Goal: Task Accomplishment & Management: Manage account settings

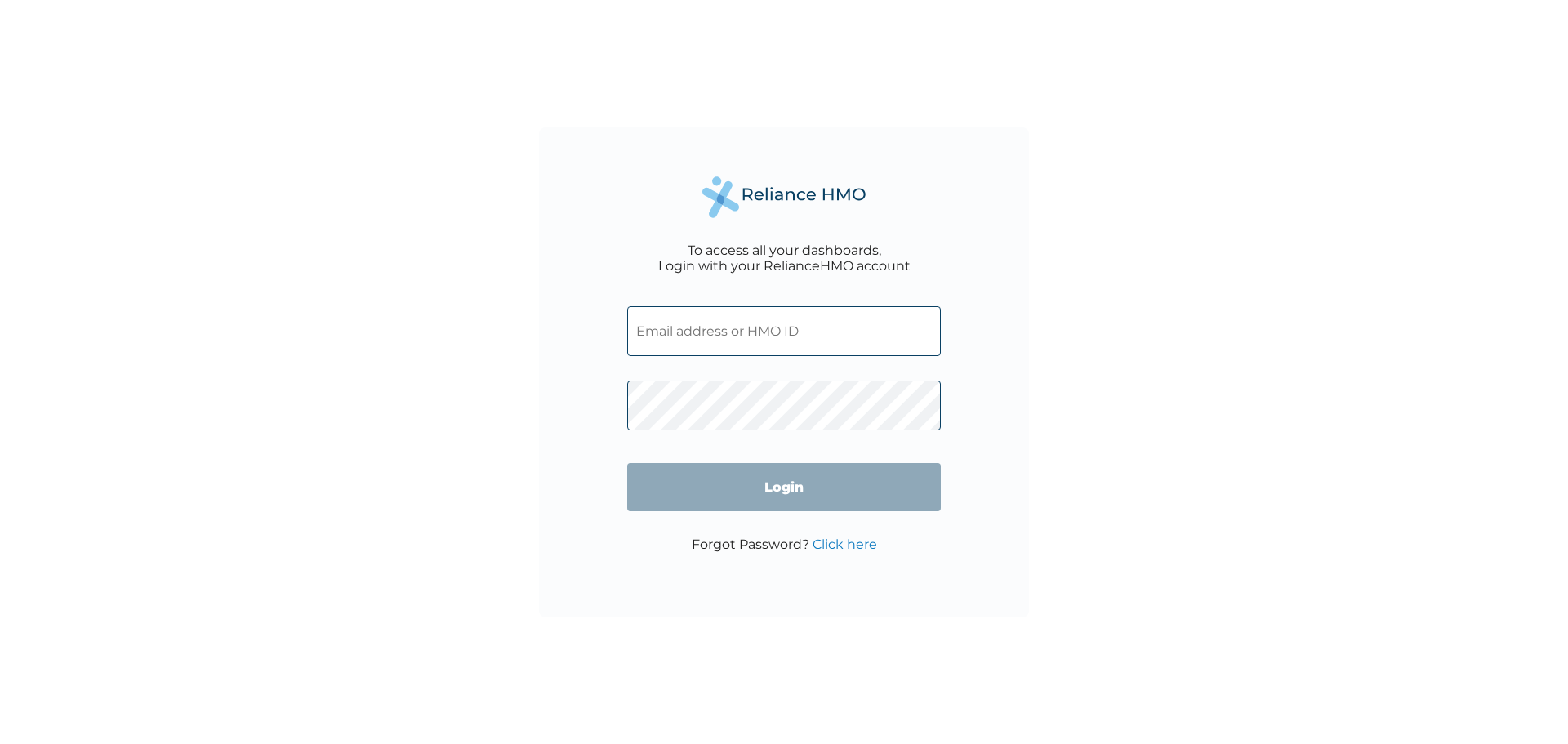
click at [699, 320] on input "text" at bounding box center [784, 331] width 314 height 50
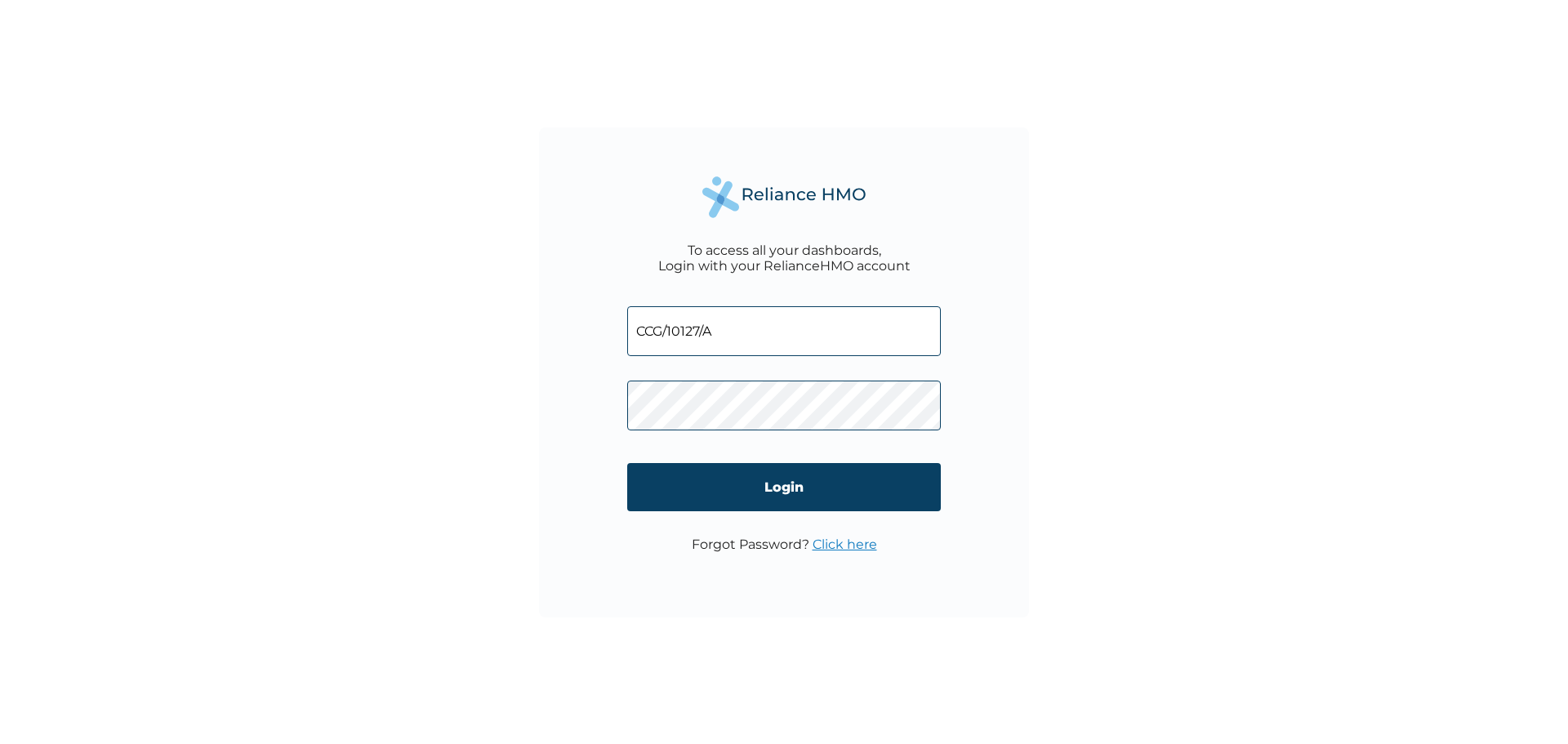
type input "CCG/10127/A"
click at [769, 486] on input "Login" at bounding box center [784, 487] width 314 height 48
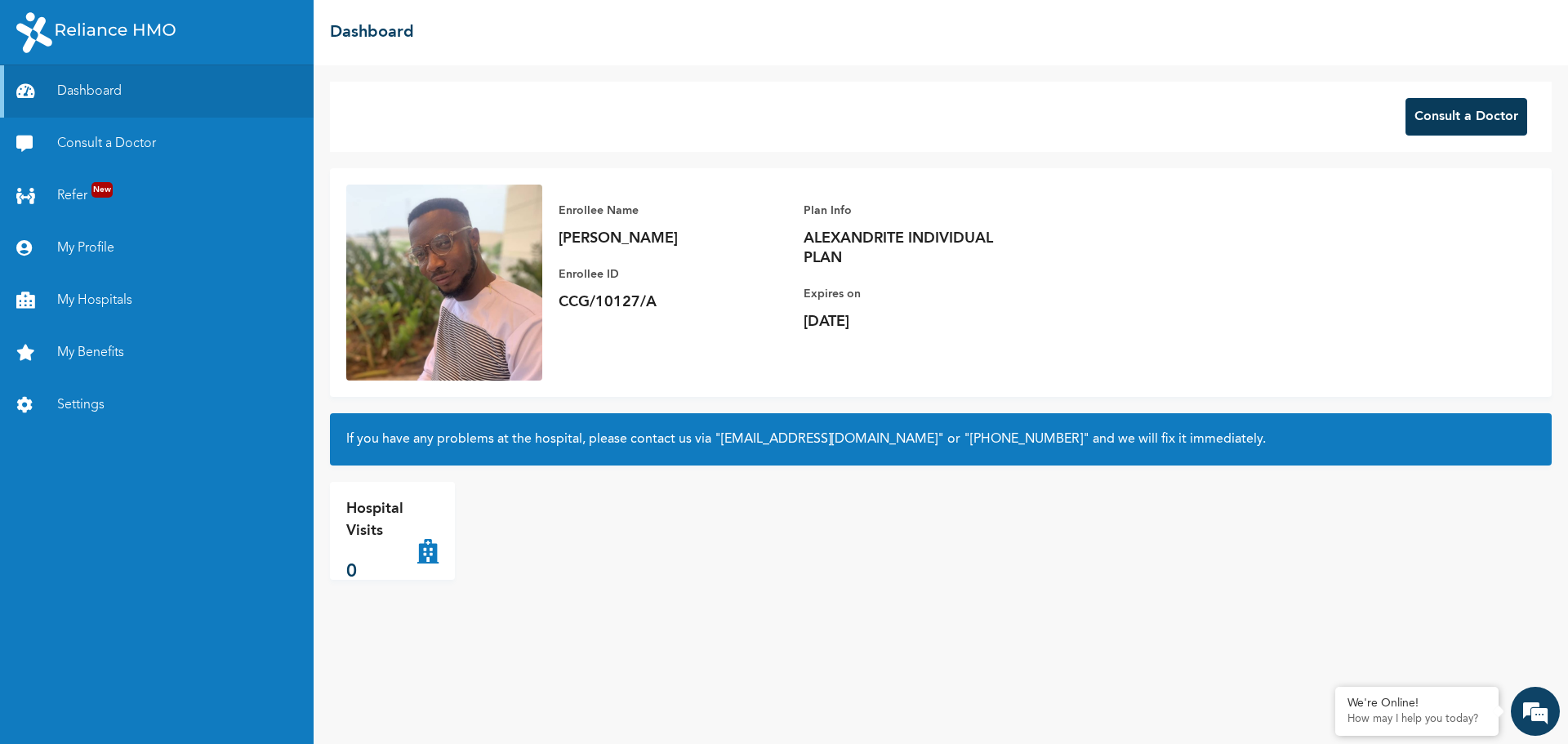
click at [1477, 105] on button "Consult a Doctor" at bounding box center [1466, 117] width 122 height 38
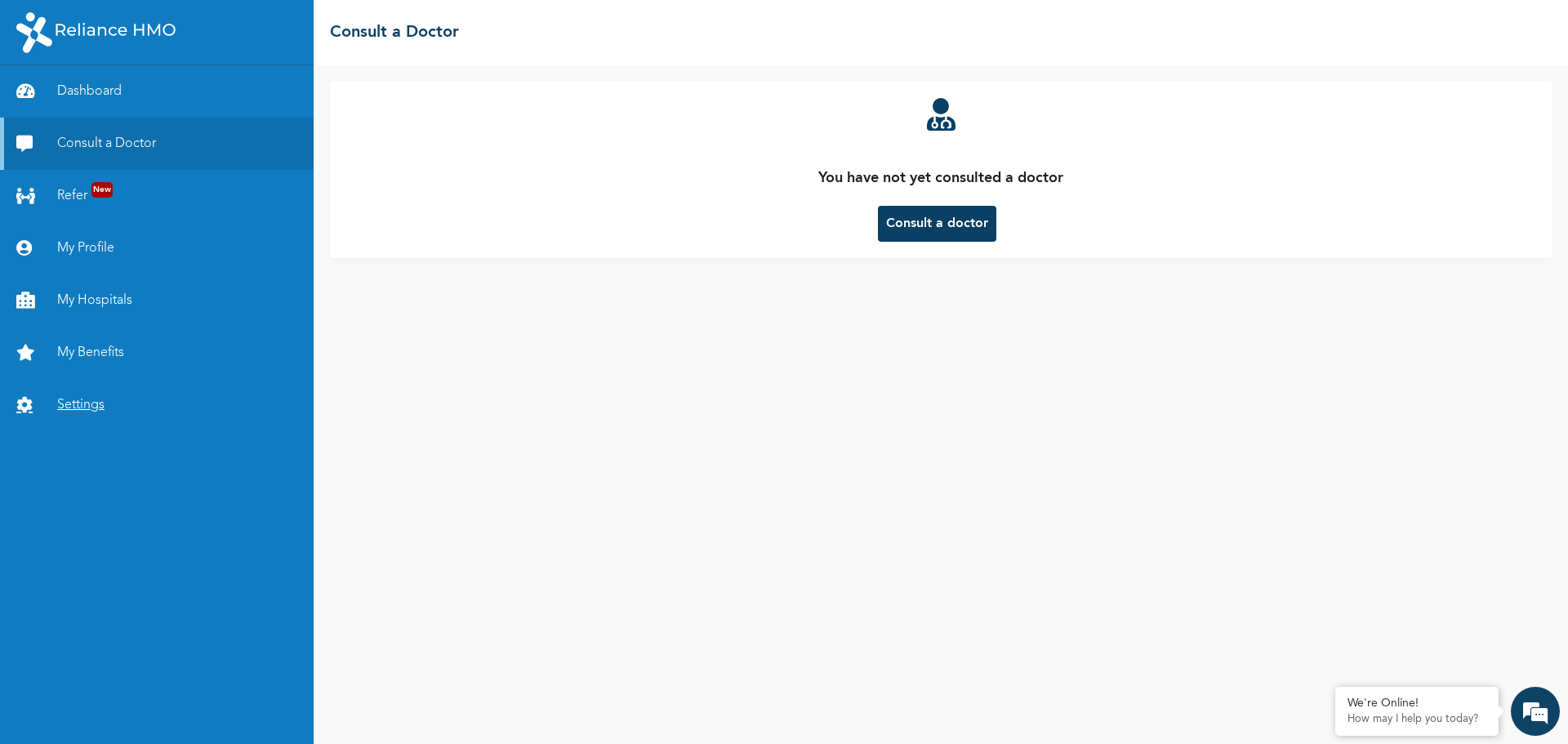
click at [75, 404] on link "Settings" at bounding box center [157, 405] width 314 height 52
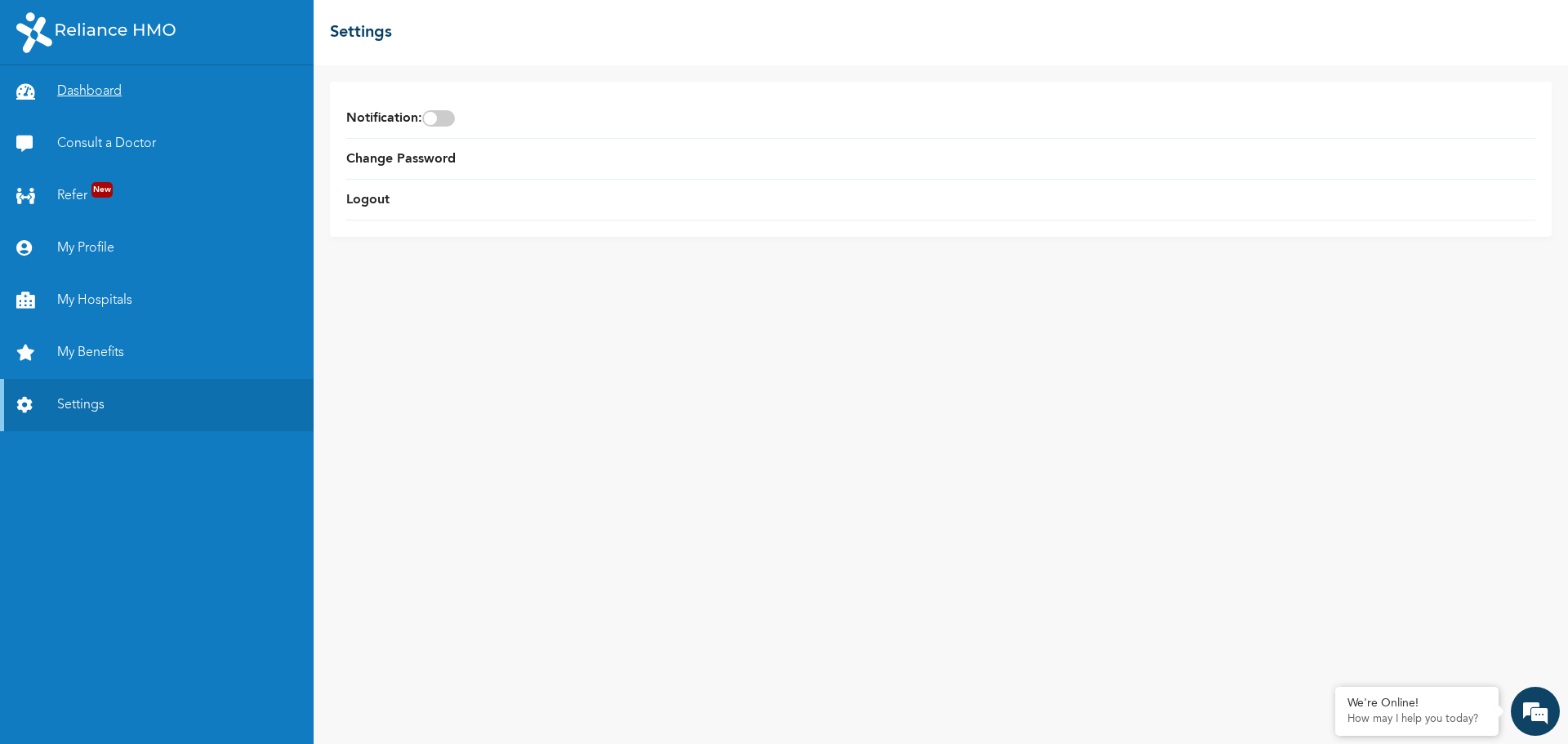
click at [109, 89] on link "Dashboard" at bounding box center [157, 92] width 314 height 52
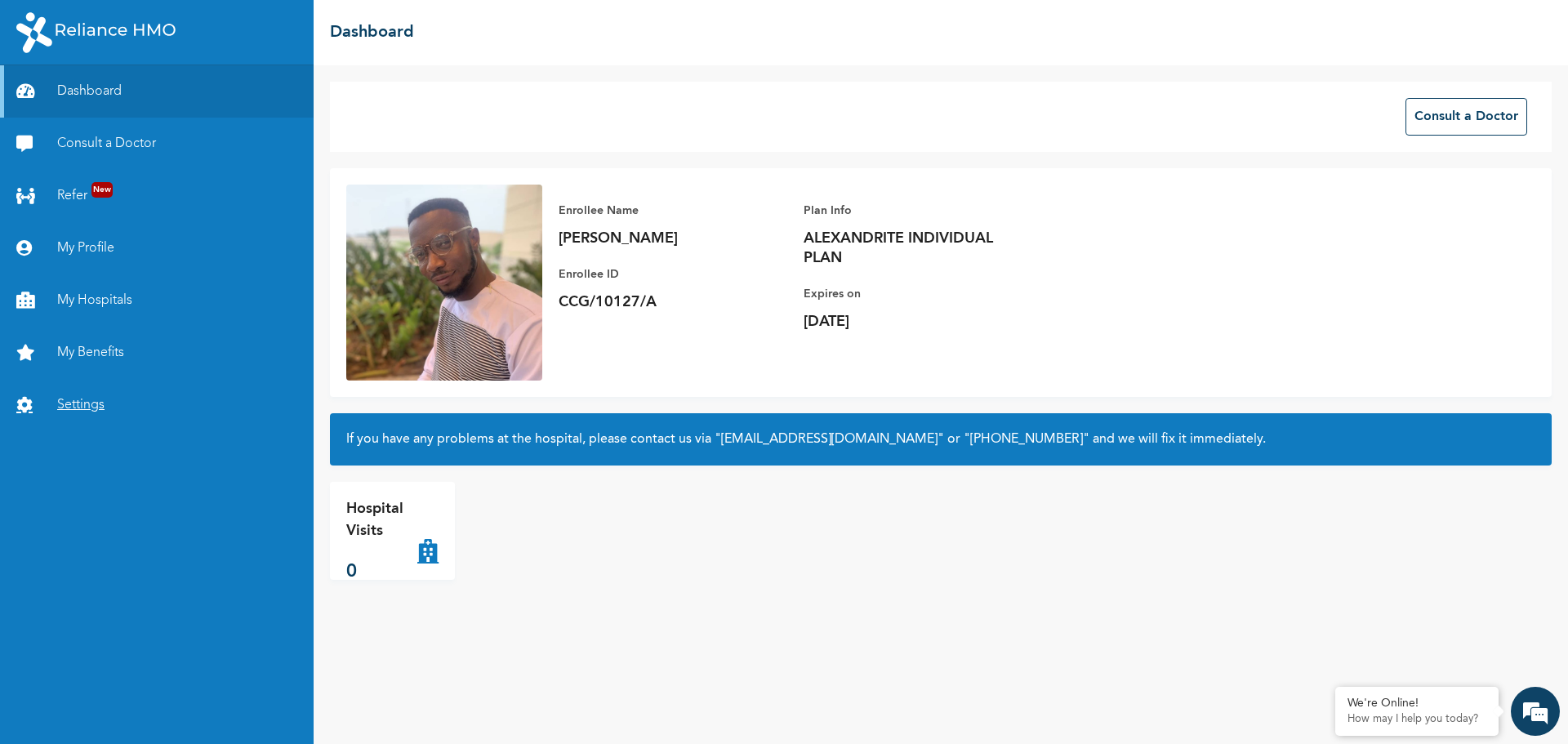
click at [74, 399] on link "Settings" at bounding box center [157, 405] width 314 height 52
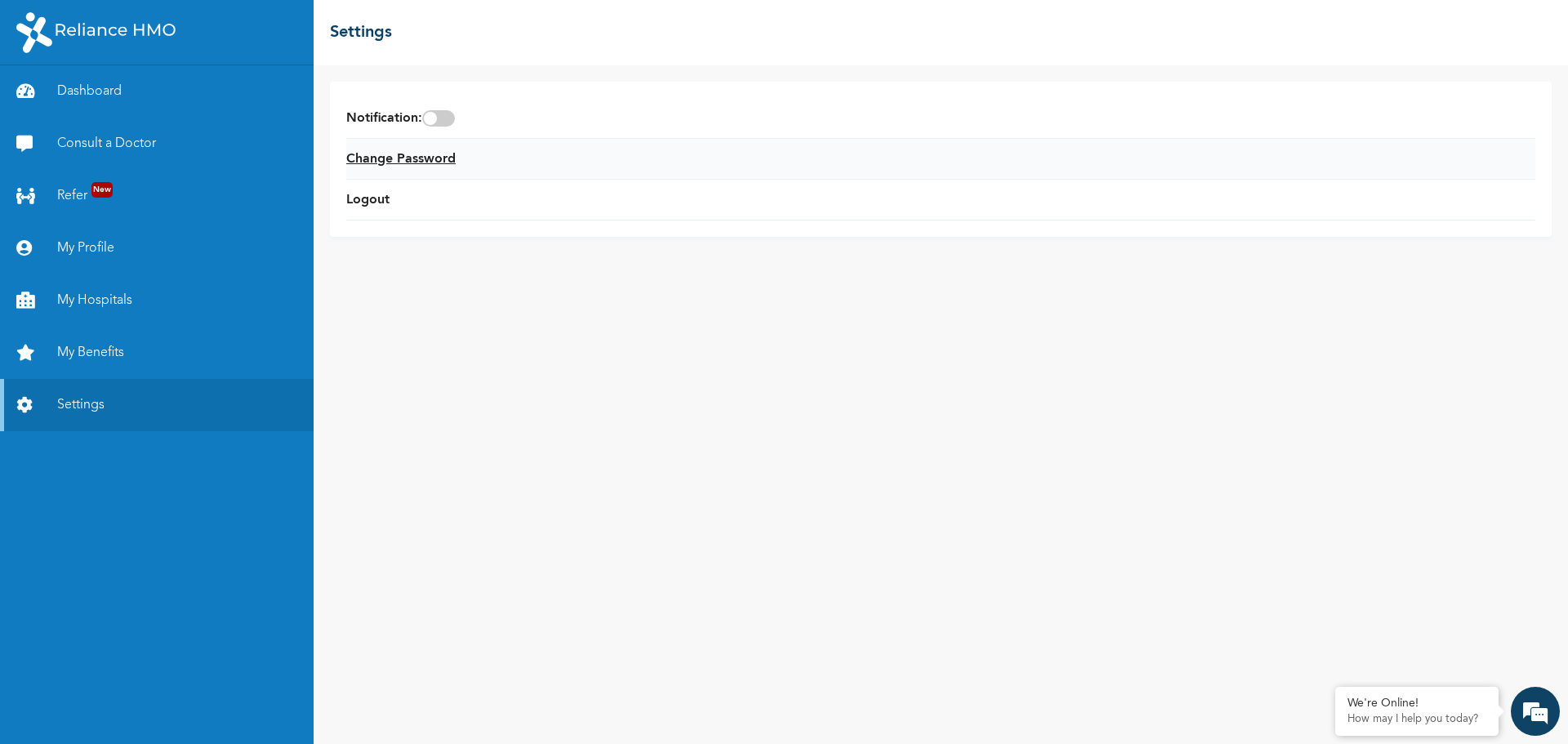
click at [432, 159] on link "Change Password" at bounding box center [401, 160] width 109 height 20
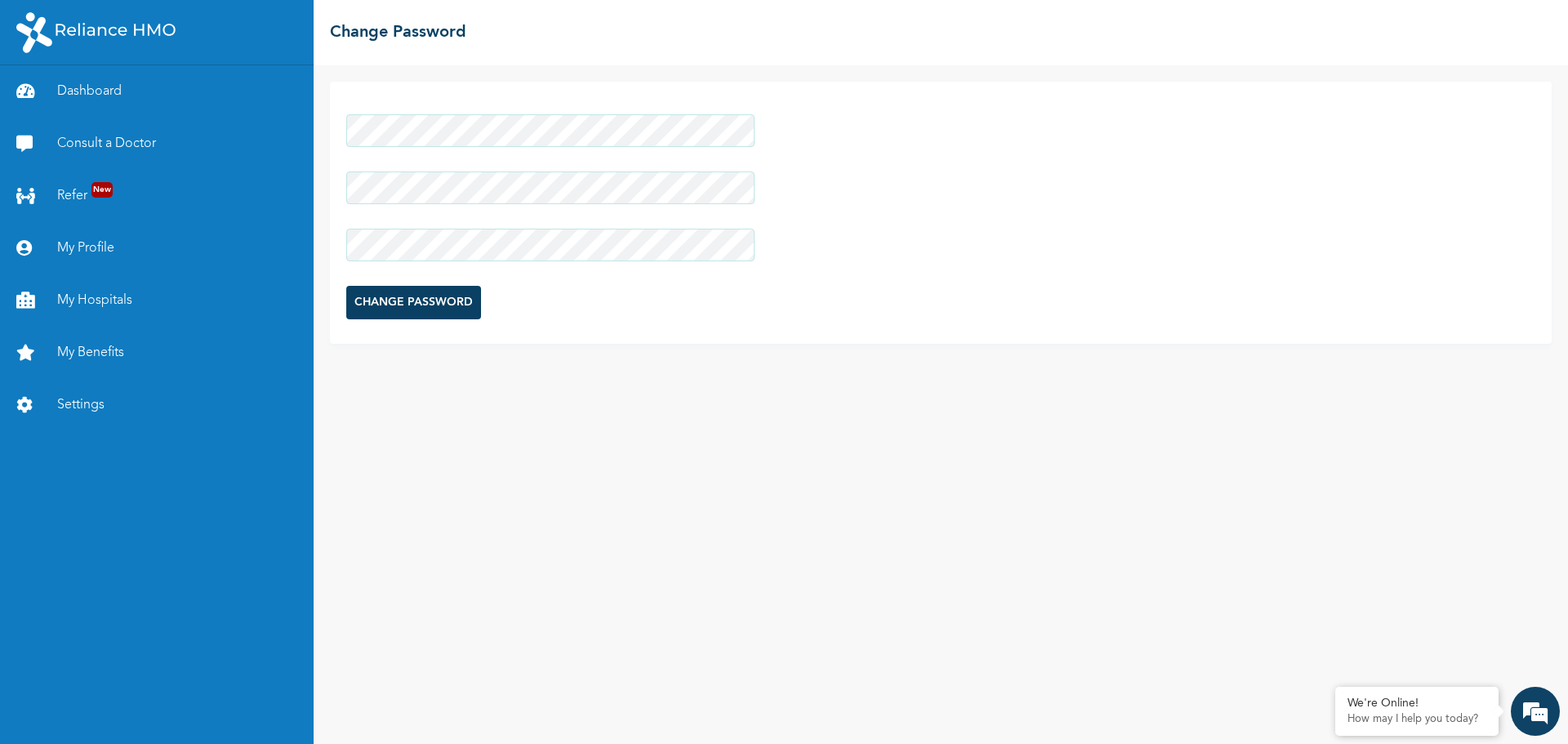
click at [431, 293] on input "CHANGE PASSWORD" at bounding box center [414, 302] width 135 height 33
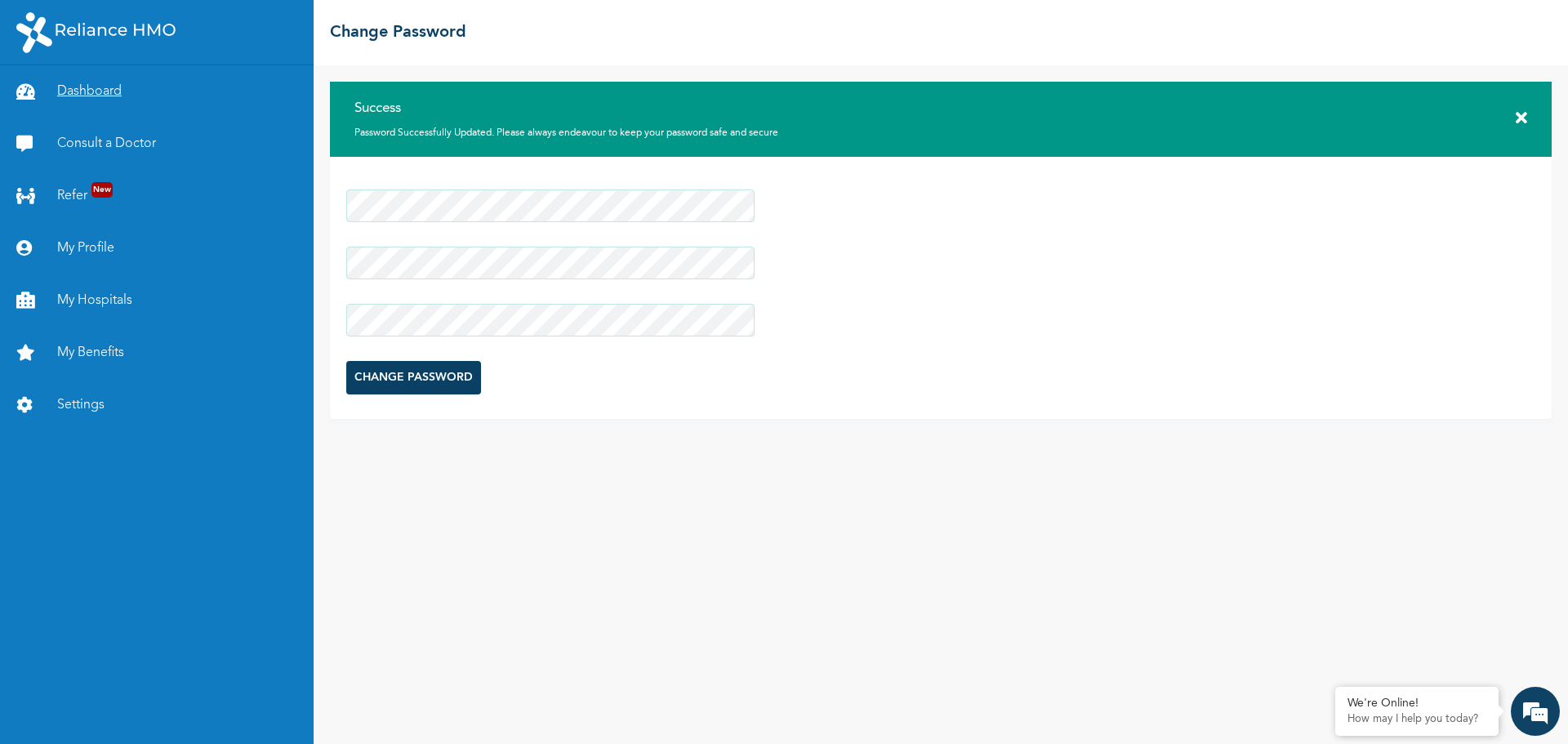
click at [91, 91] on link "Dashboard" at bounding box center [157, 92] width 314 height 52
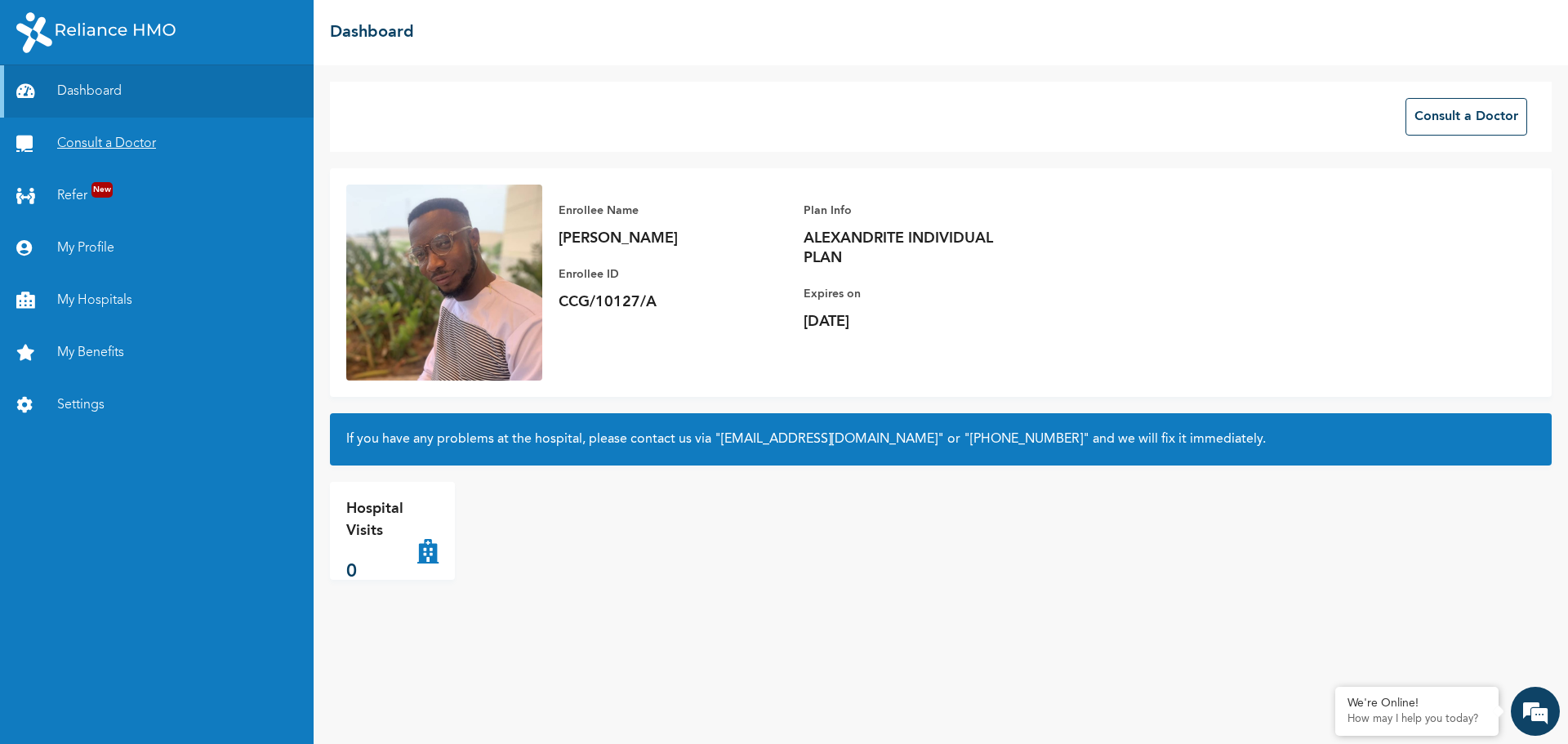
click at [95, 139] on link "Consult a Doctor" at bounding box center [157, 144] width 314 height 52
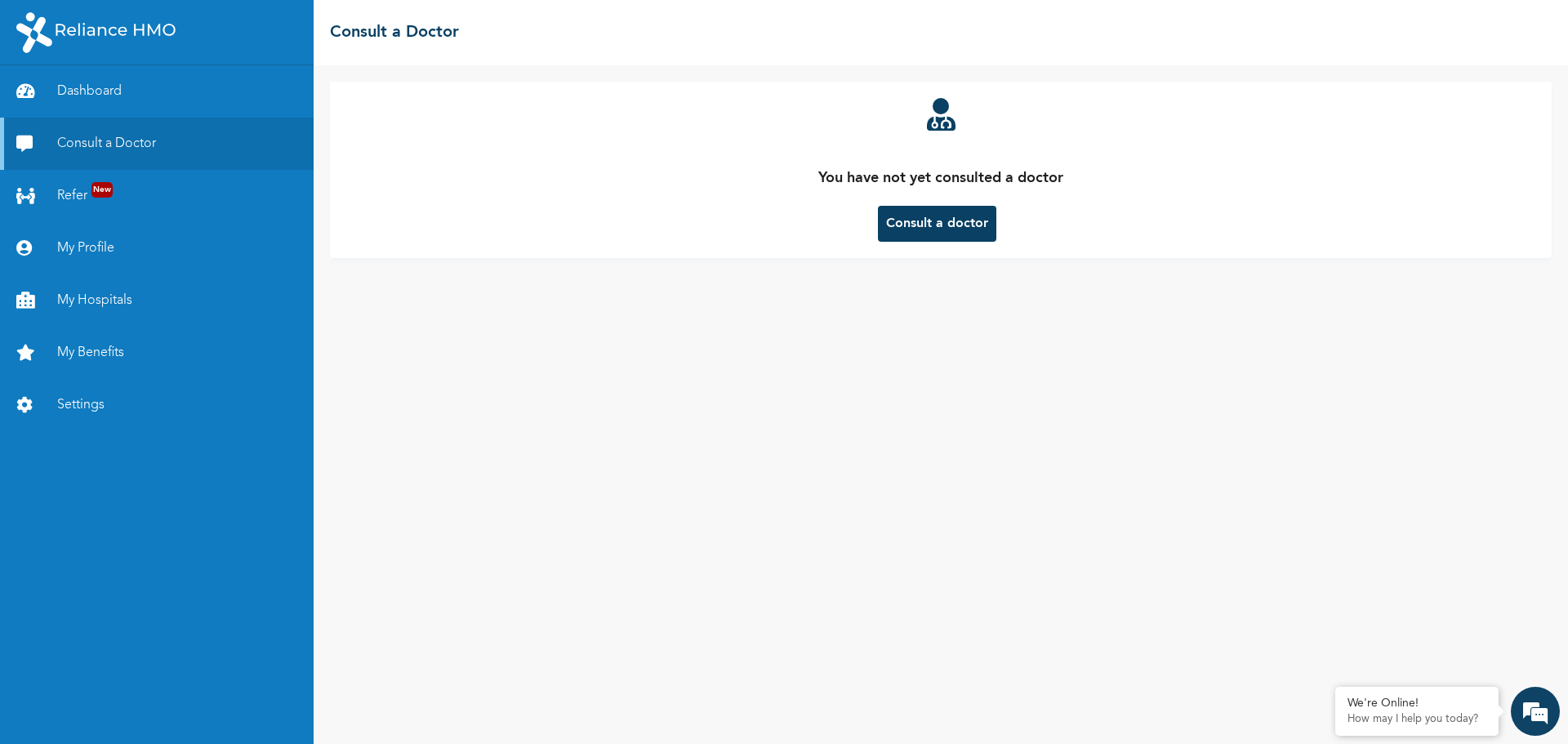
click at [960, 230] on button "Consult a doctor" at bounding box center [936, 223] width 118 height 36
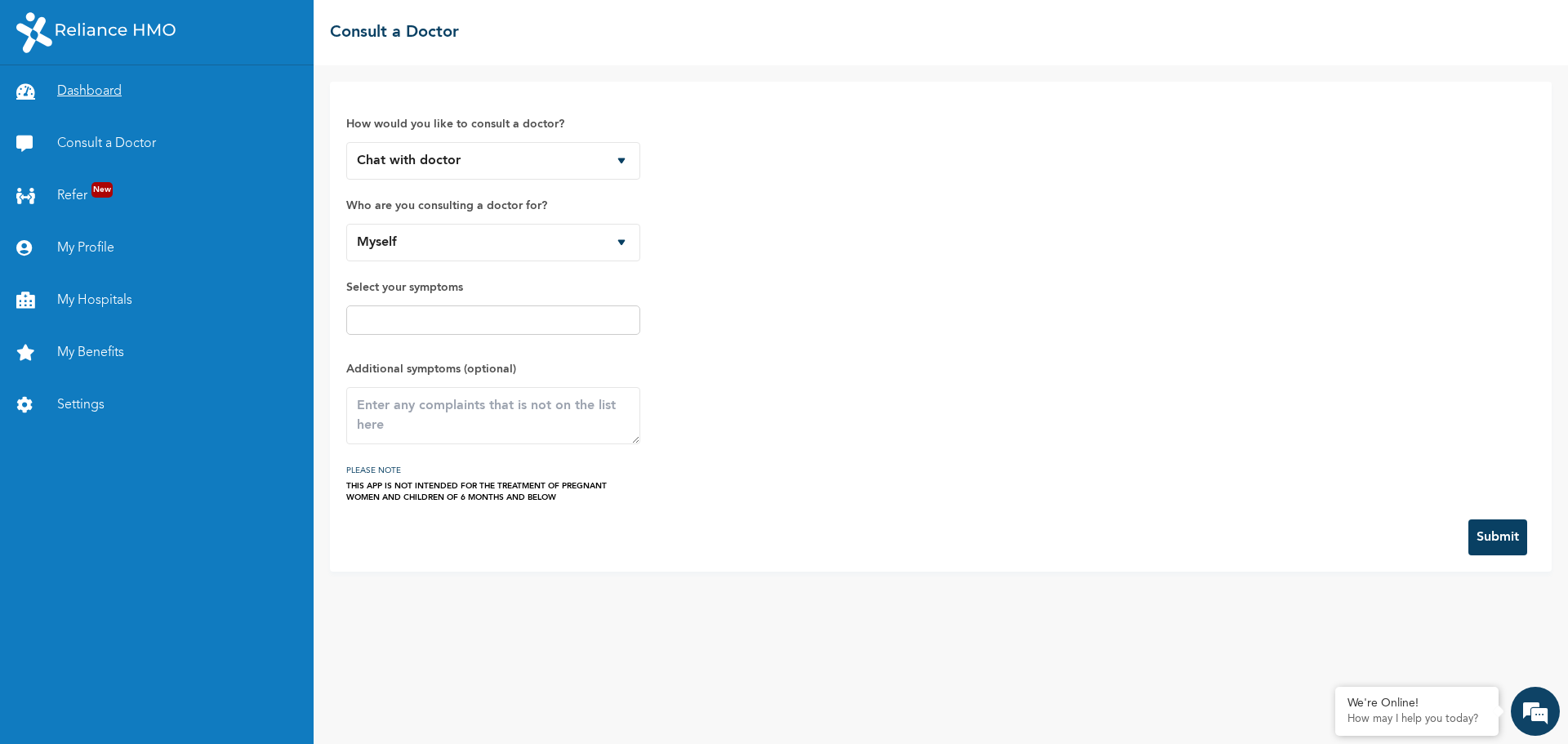
click at [74, 87] on link "Dashboard" at bounding box center [157, 92] width 314 height 52
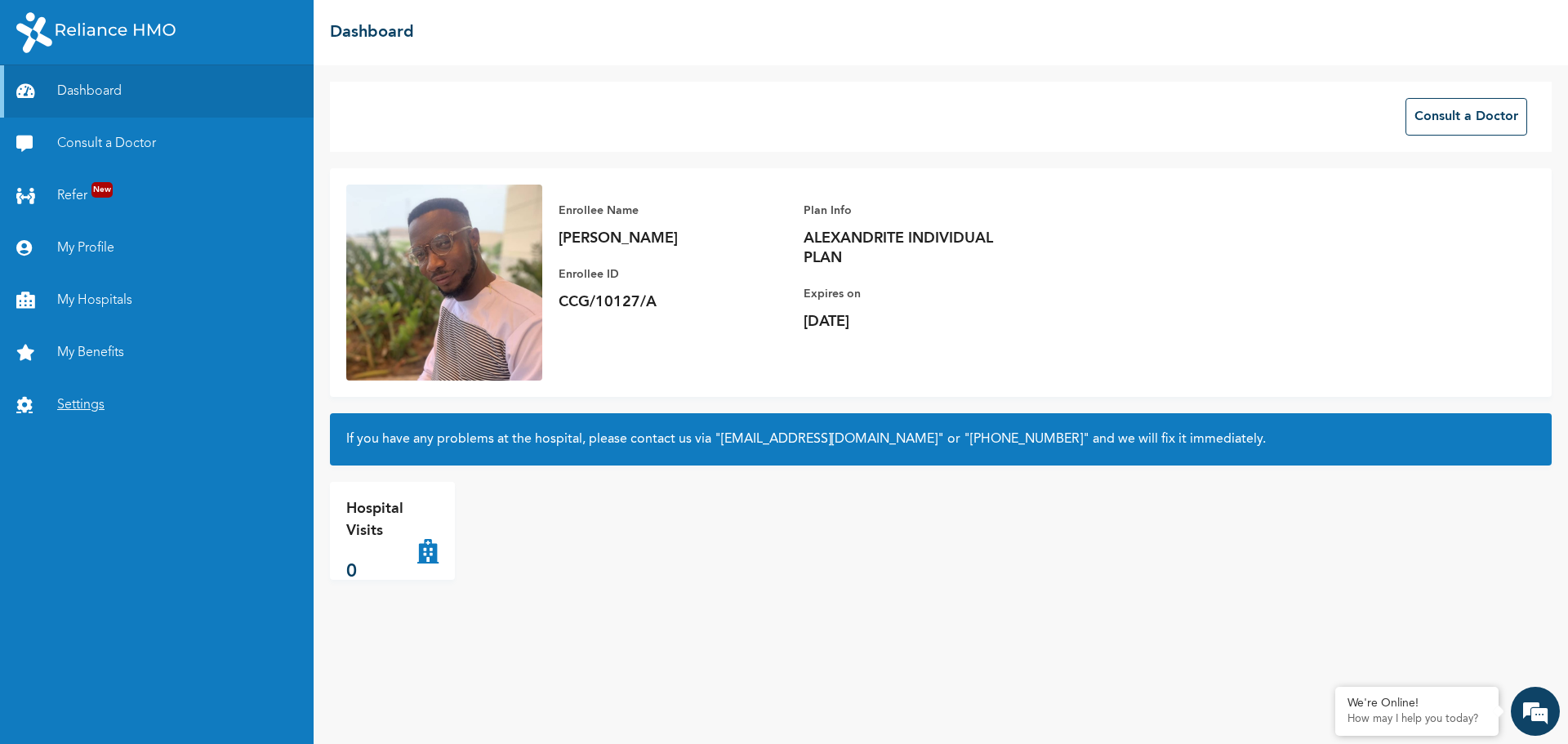
click at [98, 398] on link "Settings" at bounding box center [157, 405] width 314 height 52
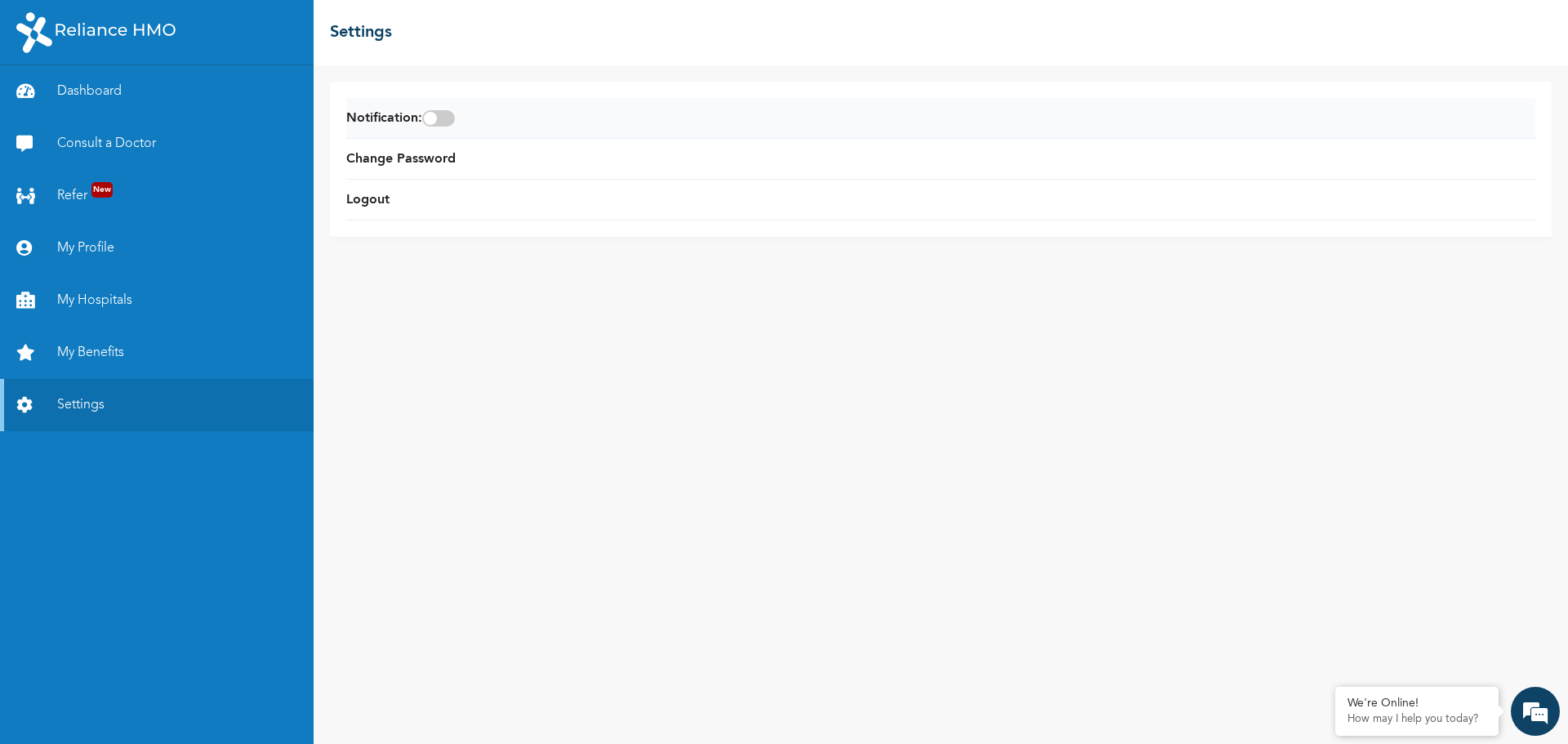
click at [450, 121] on span at bounding box center [439, 118] width 32 height 16
click at [0, 0] on input "checkbox" at bounding box center [0, 0] width 0 height 0
click at [91, 297] on link "My Hospitals" at bounding box center [157, 301] width 314 height 52
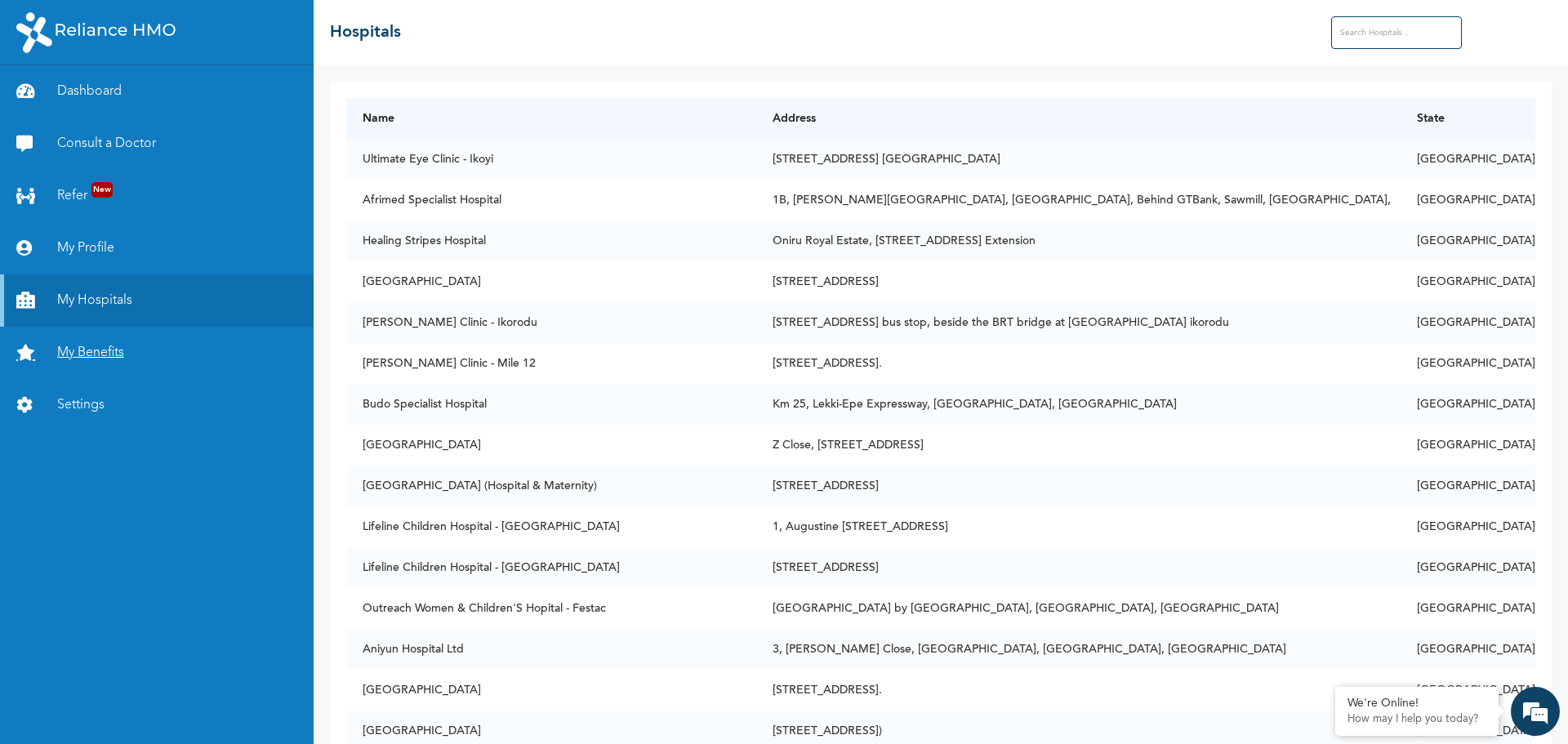
click at [93, 350] on link "My Benefits" at bounding box center [157, 353] width 314 height 52
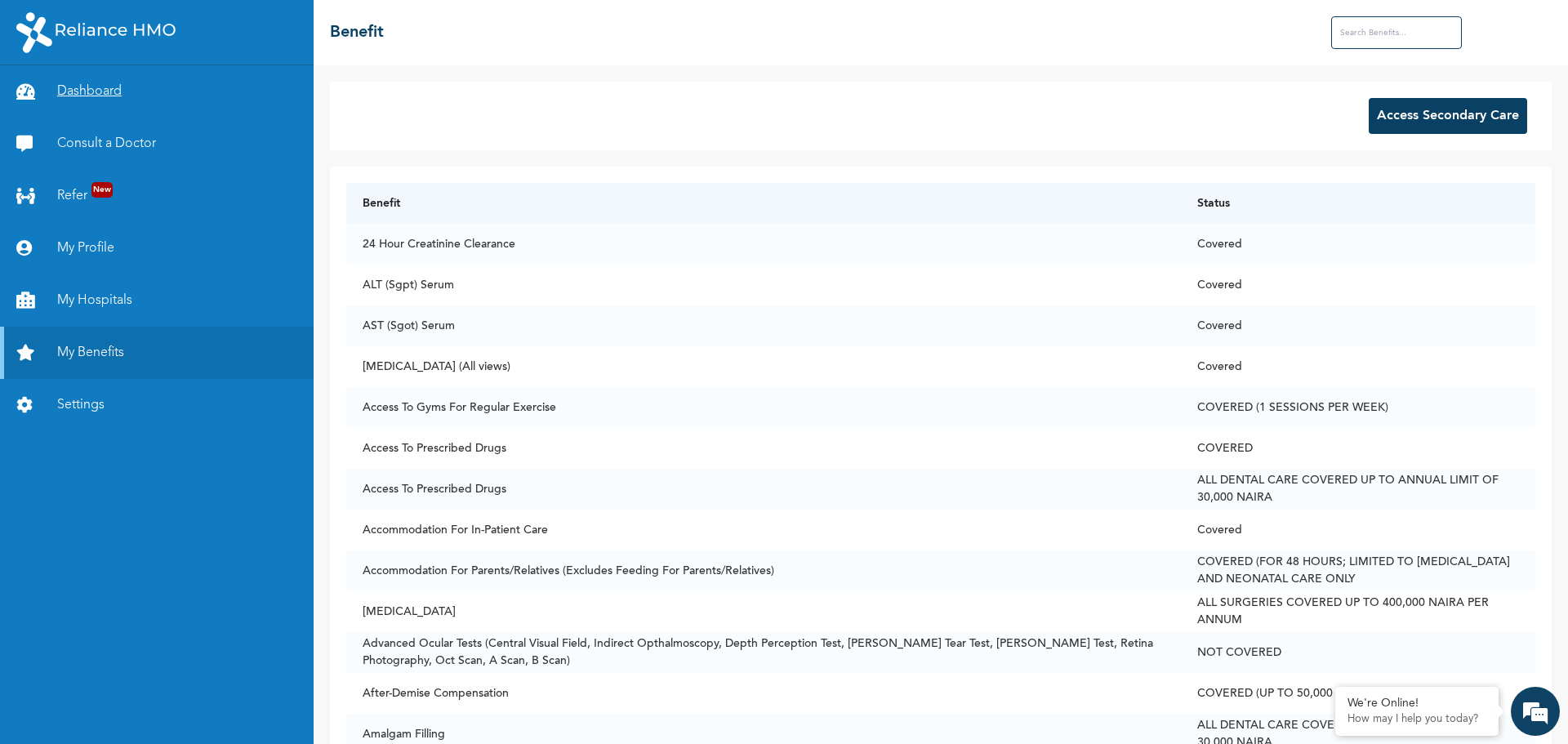
click at [88, 89] on link "Dashboard" at bounding box center [157, 92] width 314 height 52
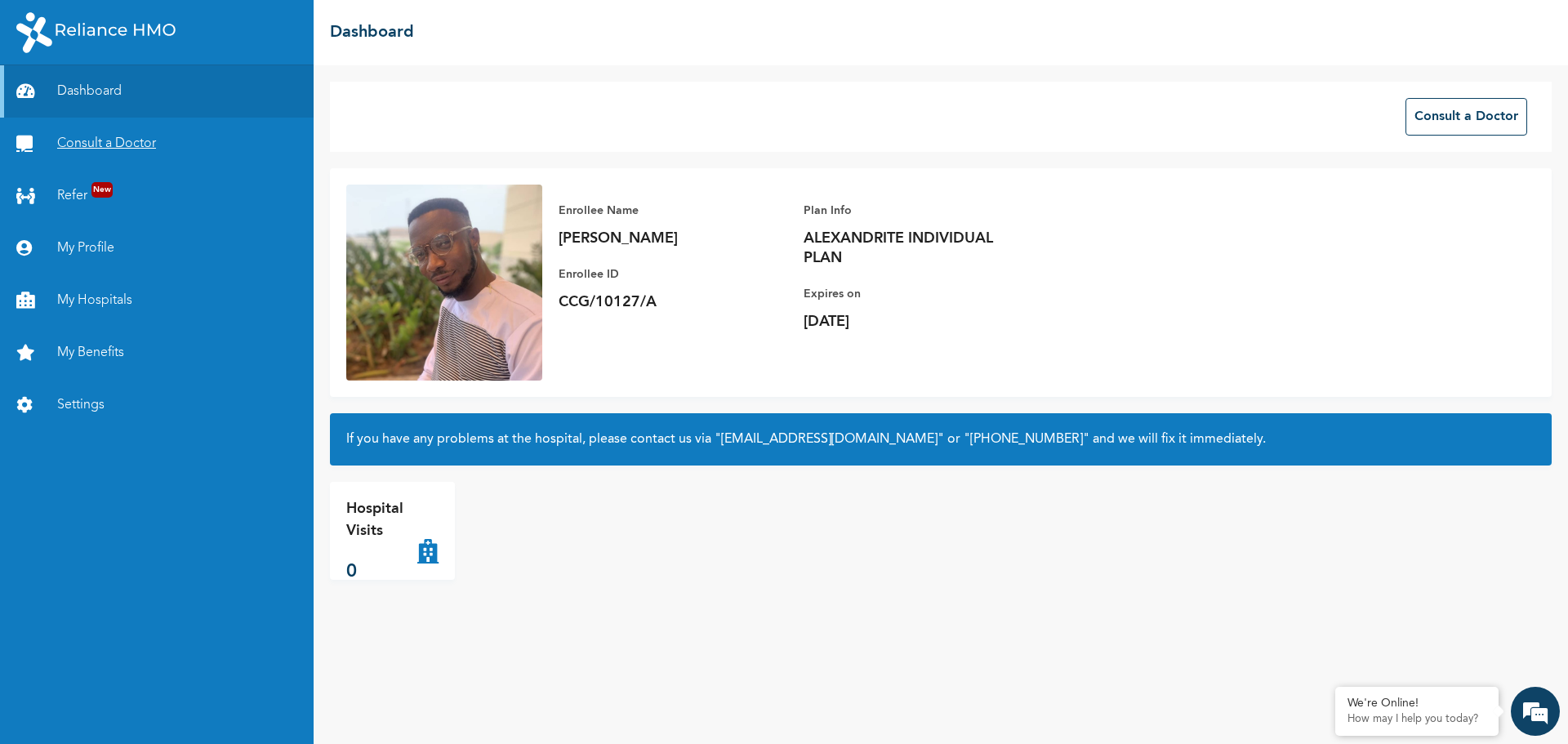
click at [80, 139] on link "Consult a Doctor" at bounding box center [157, 144] width 314 height 52
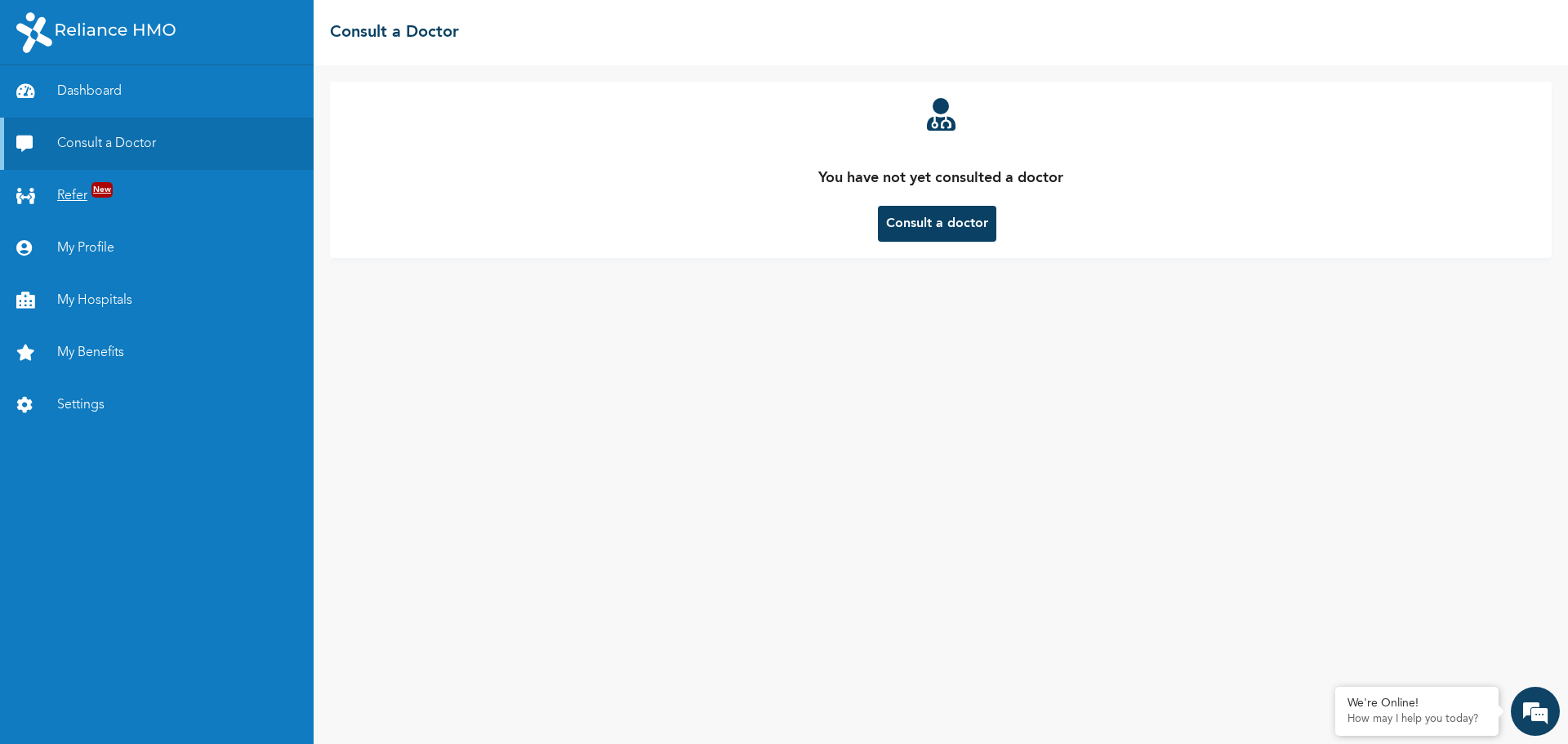
click at [60, 197] on link "Refer New" at bounding box center [157, 196] width 314 height 52
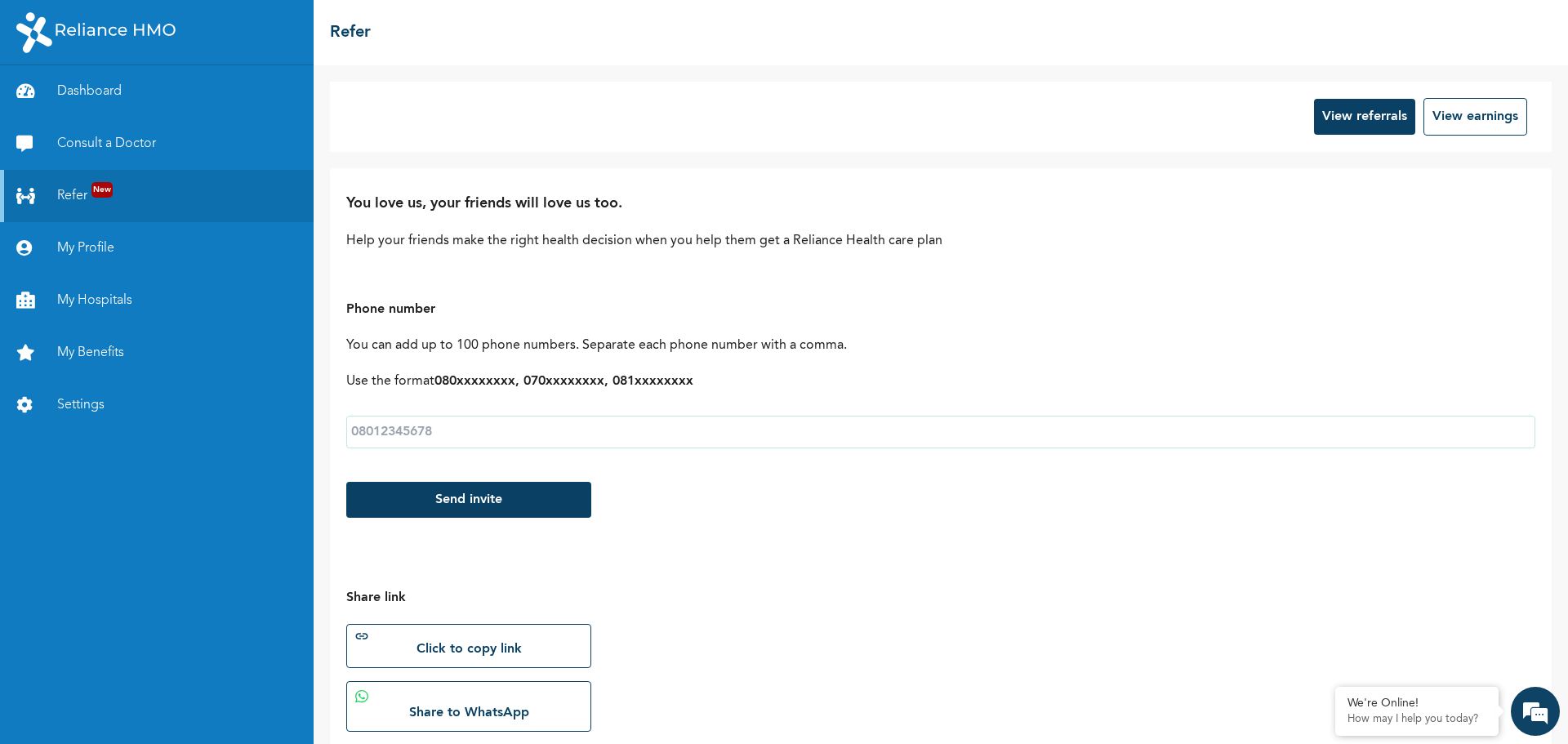
scroll to position [185, 0]
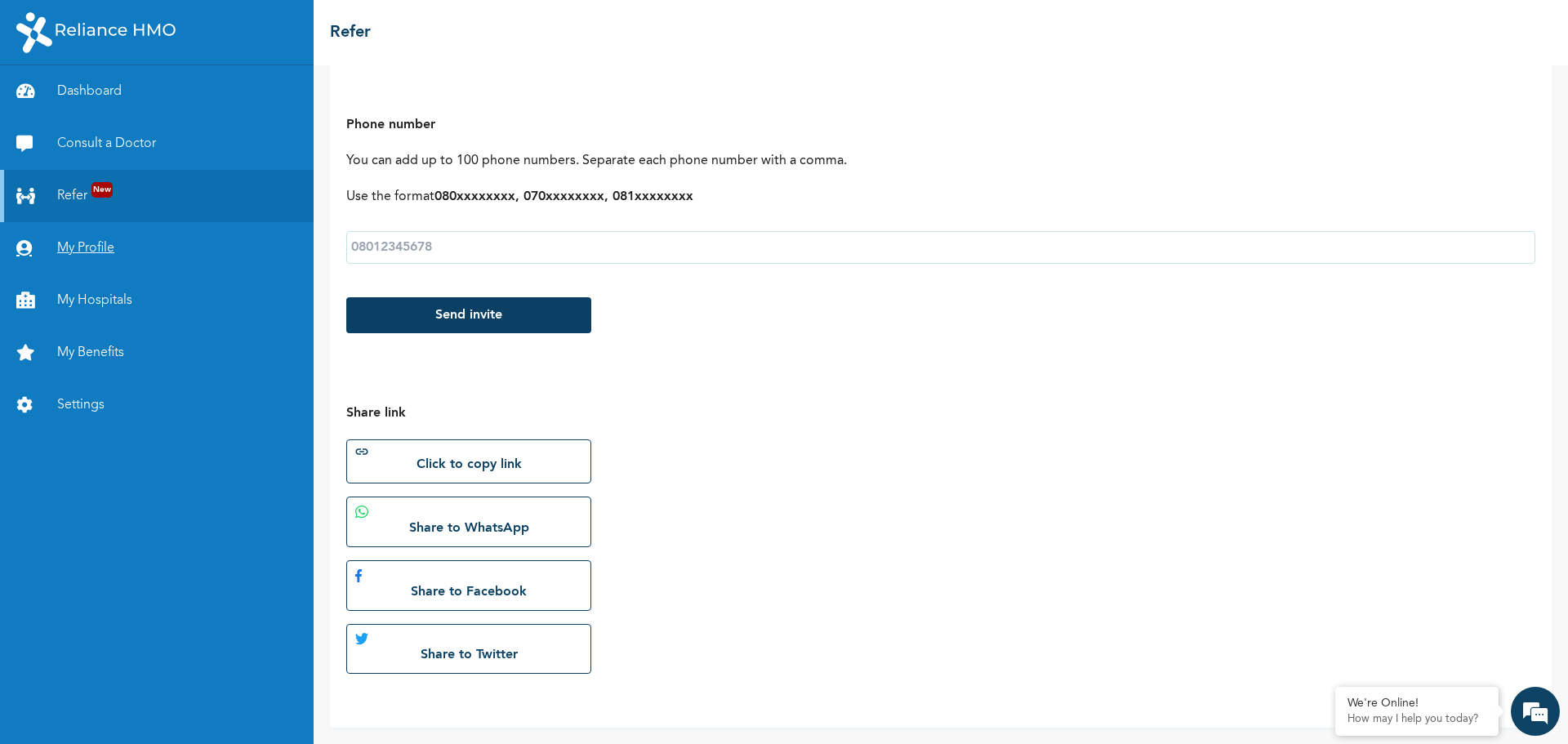
click at [86, 249] on link "My Profile" at bounding box center [157, 249] width 314 height 52
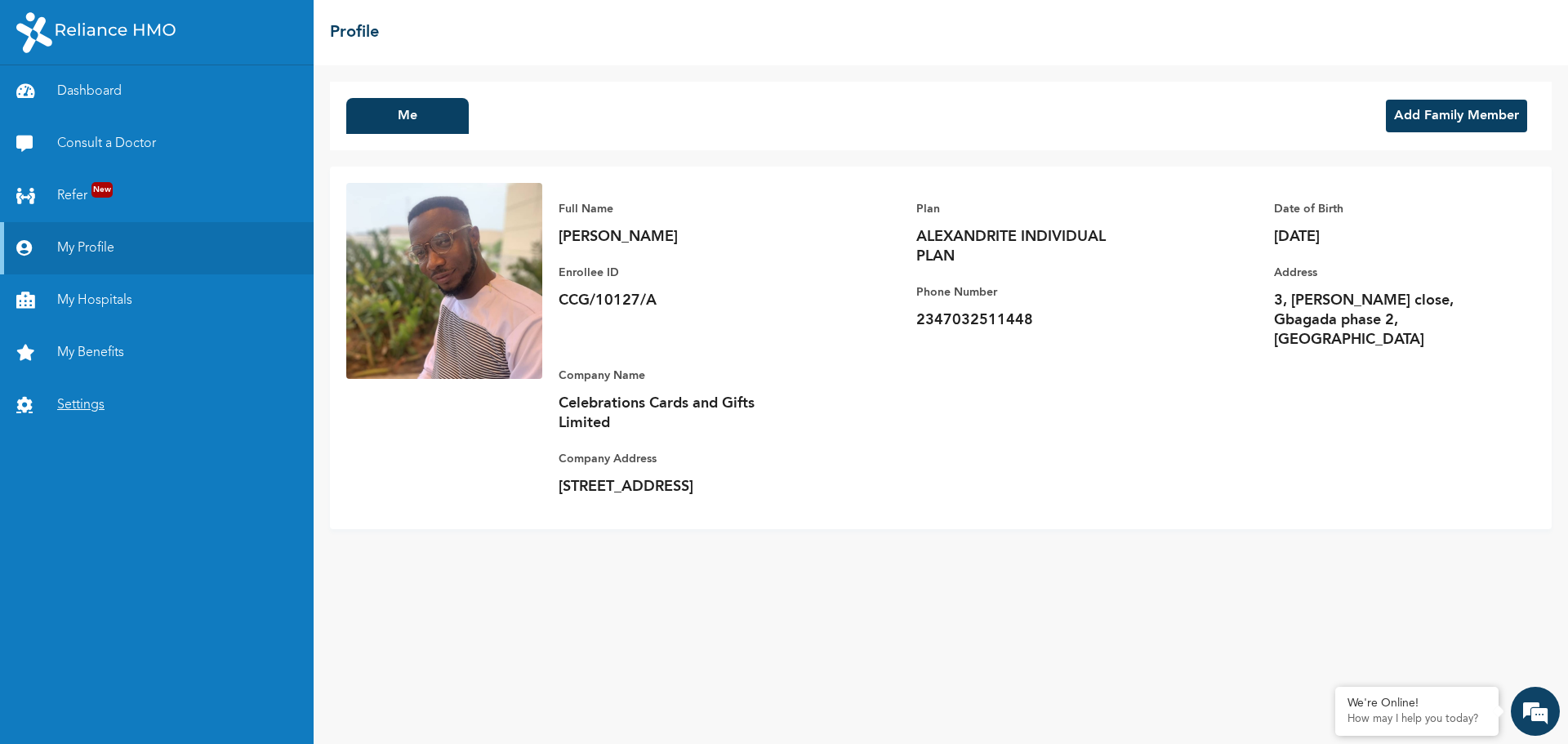
click at [76, 403] on link "Settings" at bounding box center [157, 405] width 314 height 52
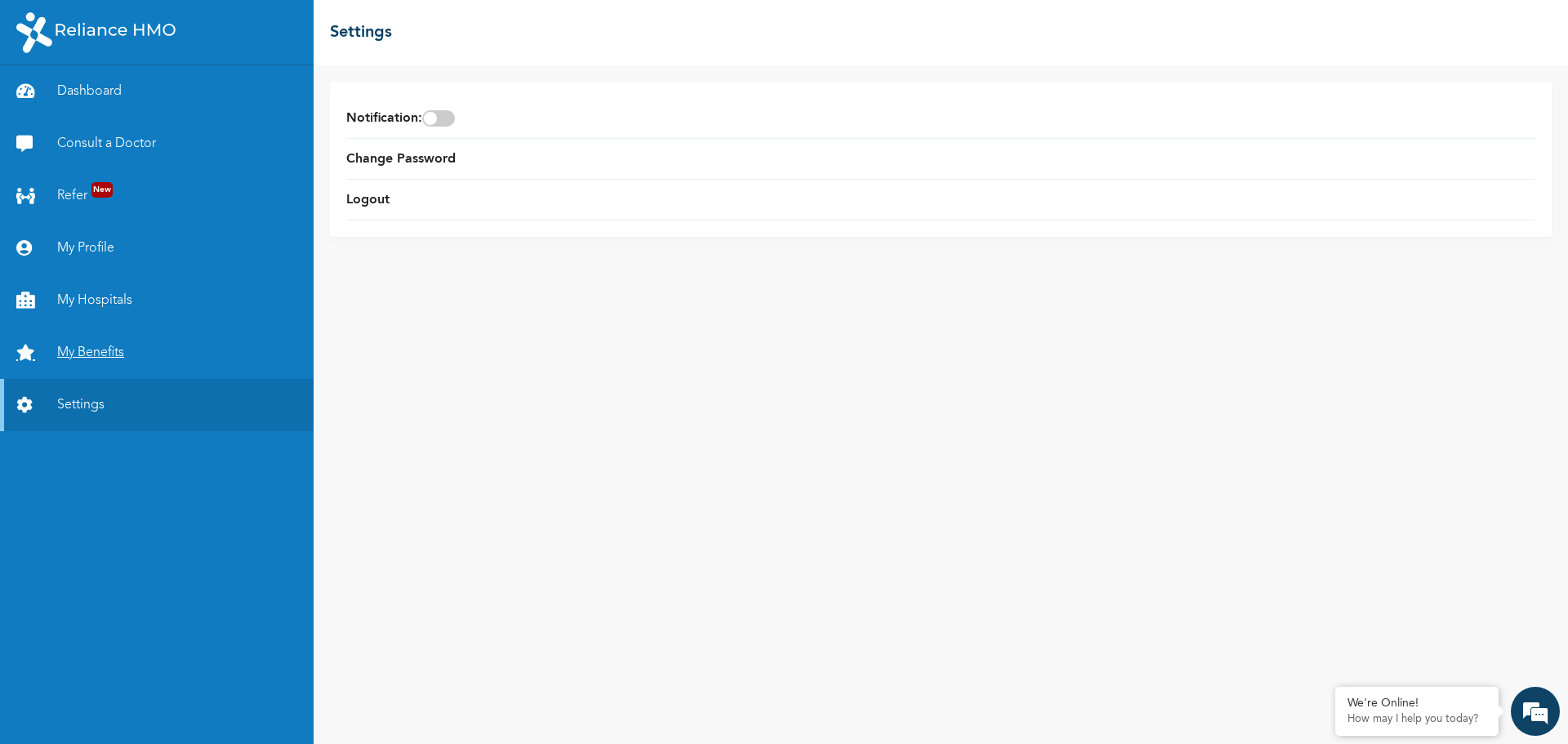
click at [105, 350] on link "My Benefits" at bounding box center [157, 353] width 314 height 52
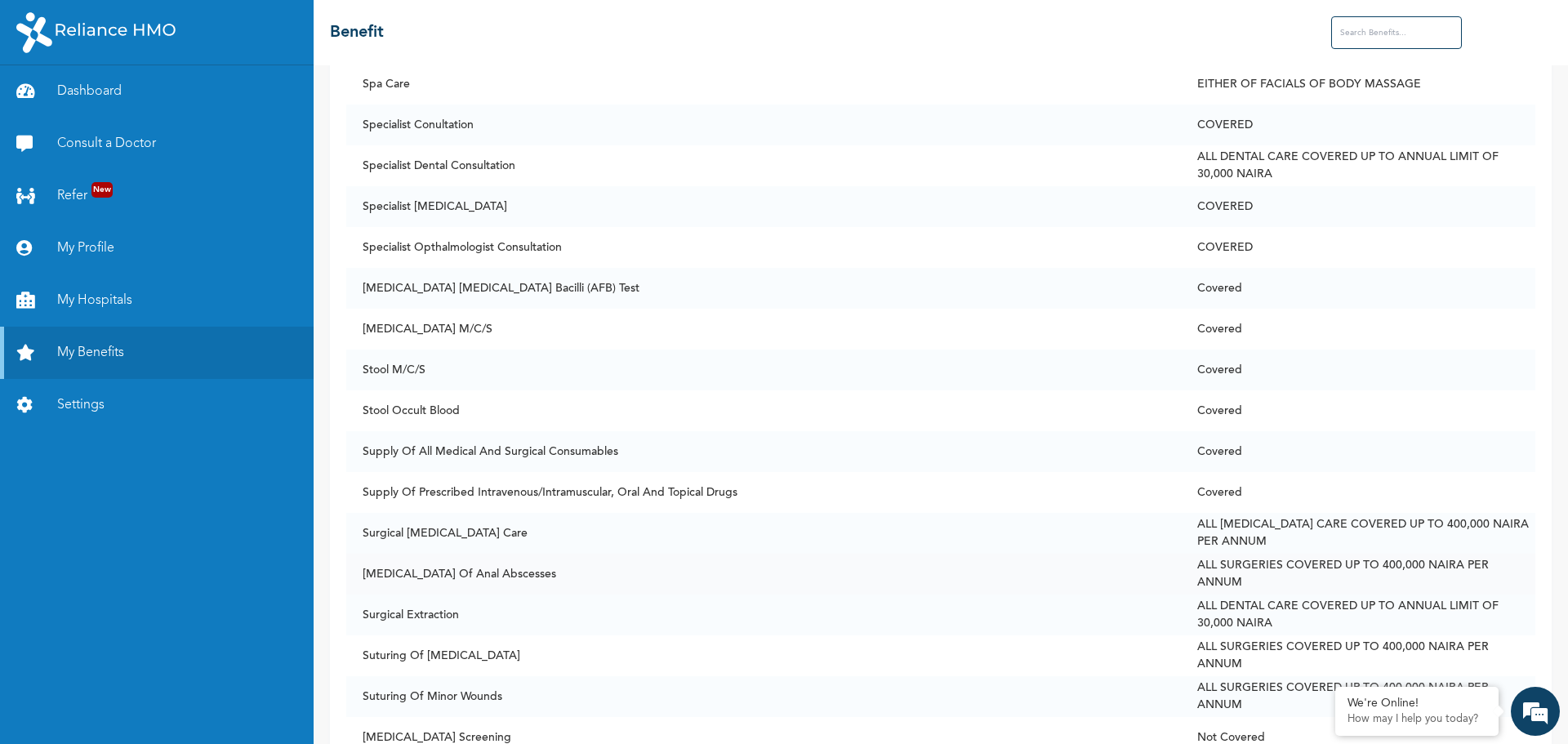
scroll to position [10946, 0]
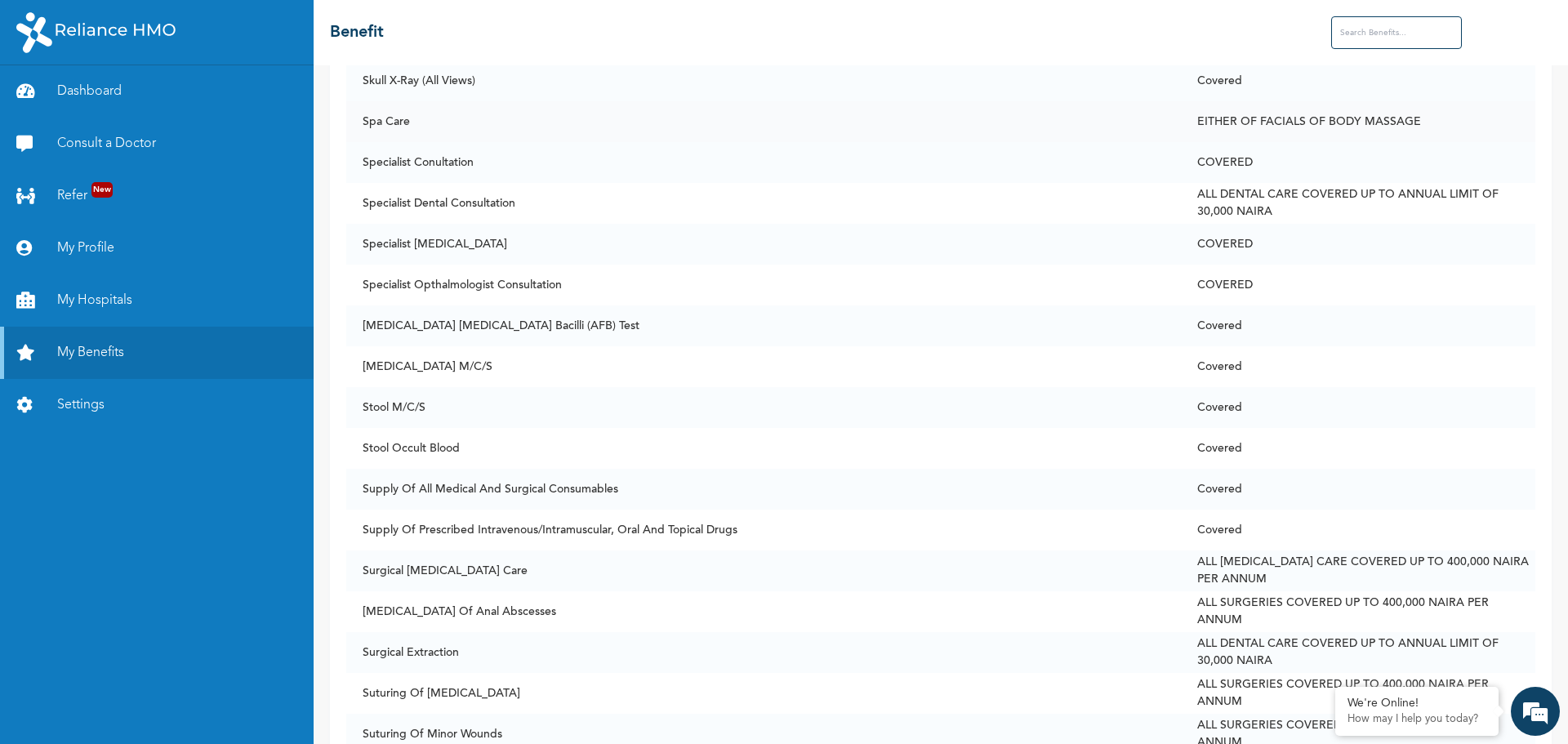
click at [432, 117] on td "Spa Care" at bounding box center [763, 122] width 834 height 41
click at [1259, 167] on td "COVERED" at bounding box center [1357, 162] width 354 height 41
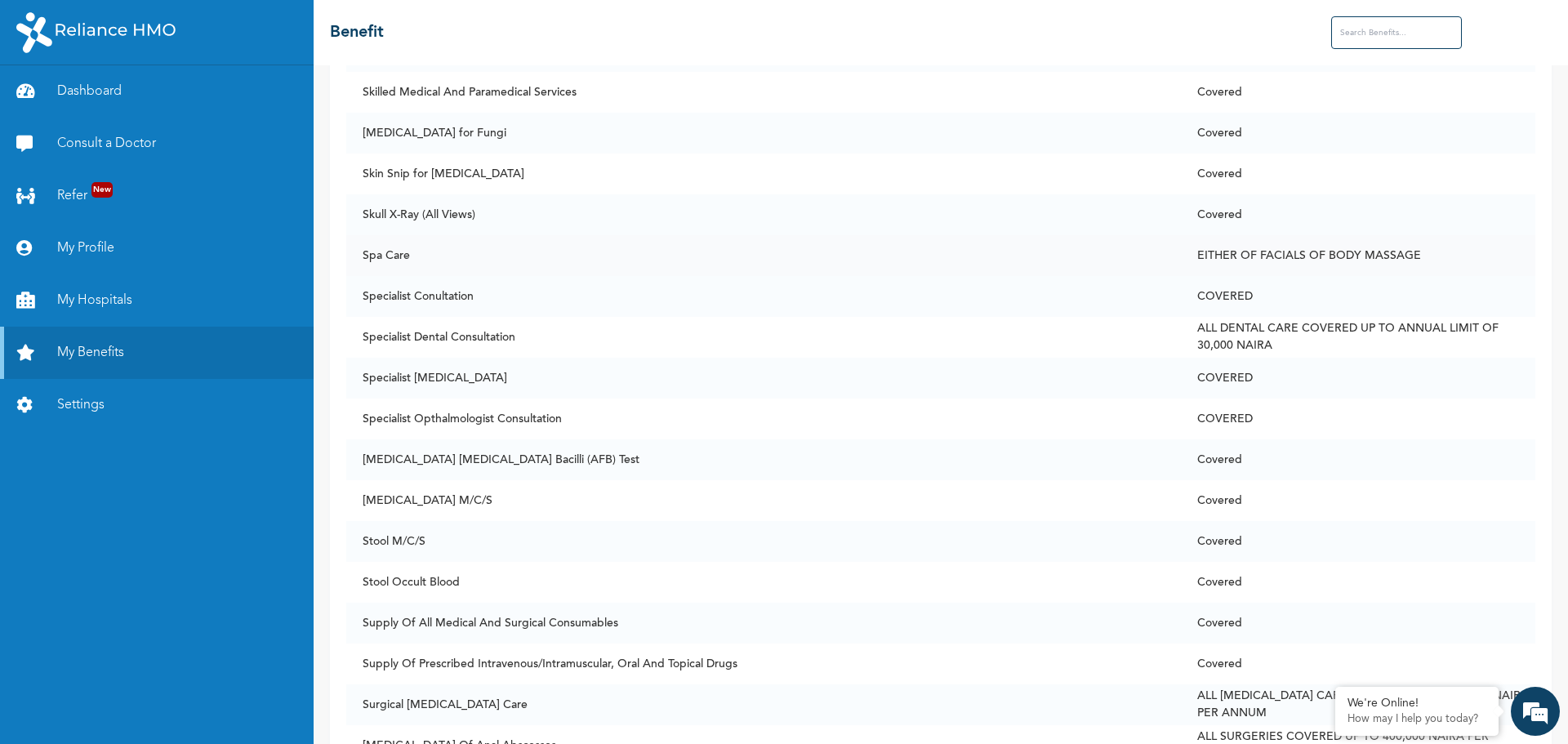
scroll to position [10783, 0]
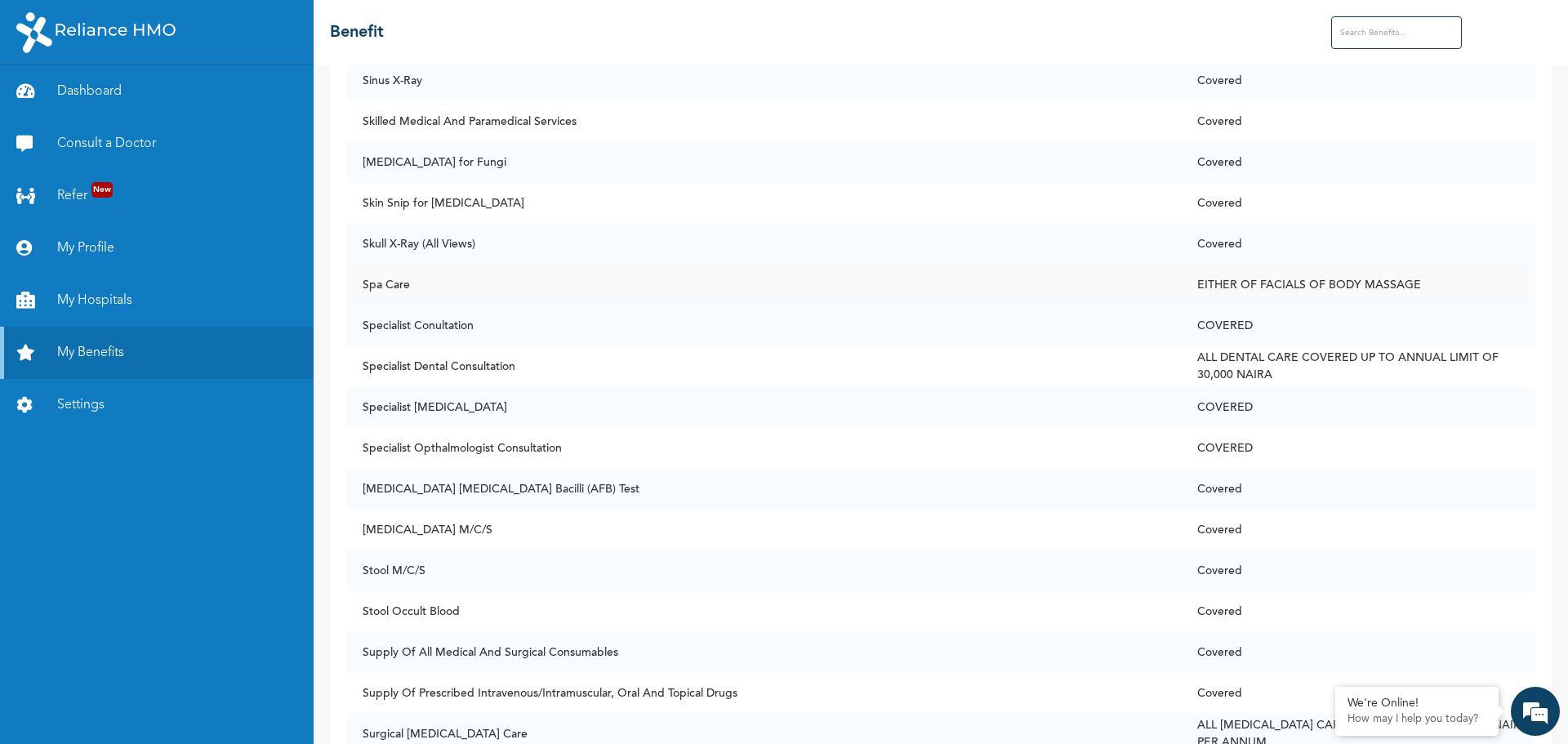
click at [401, 286] on td "Spa Care" at bounding box center [763, 285] width 834 height 41
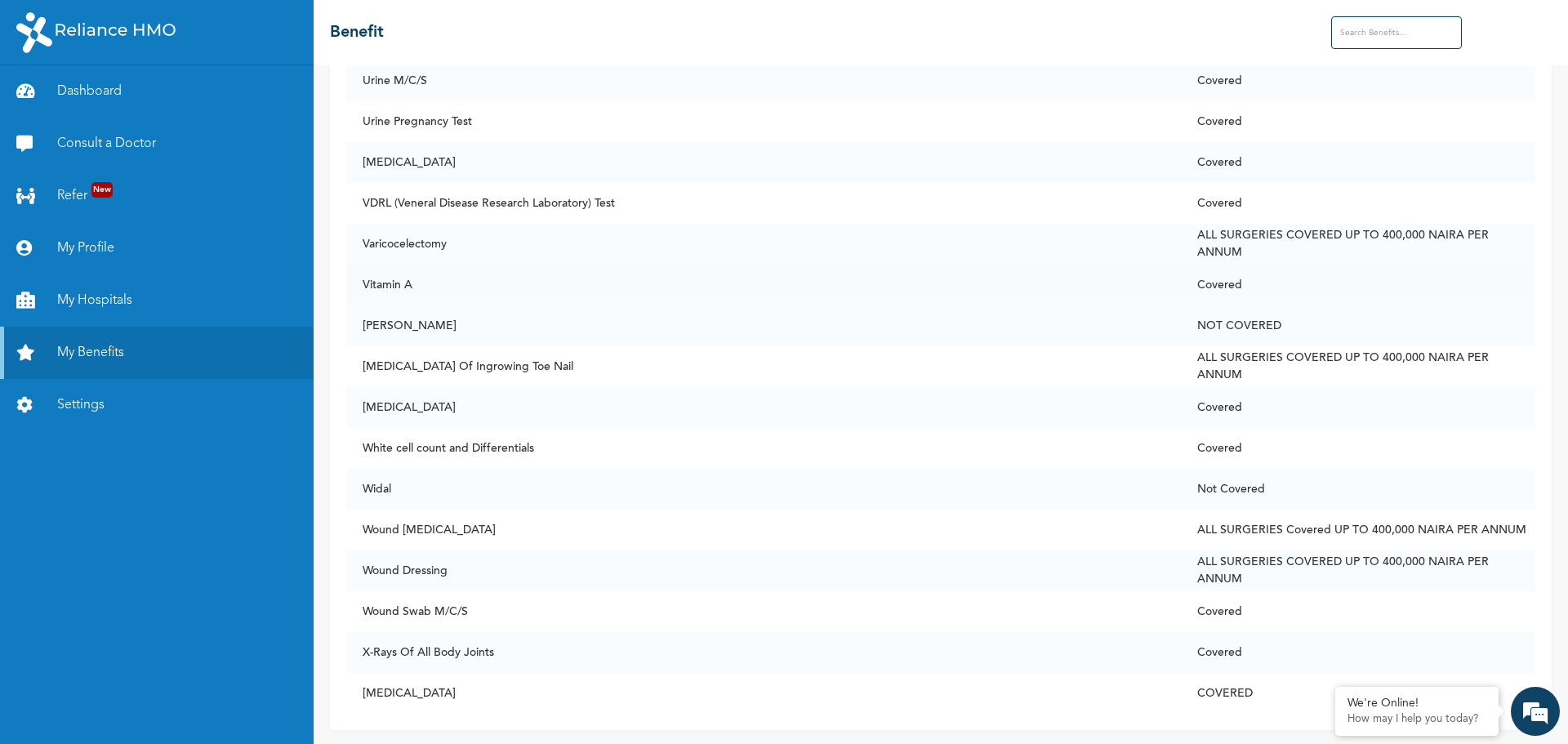
scroll to position [12350, 0]
click at [114, 296] on link "My Hospitals" at bounding box center [157, 301] width 314 height 52
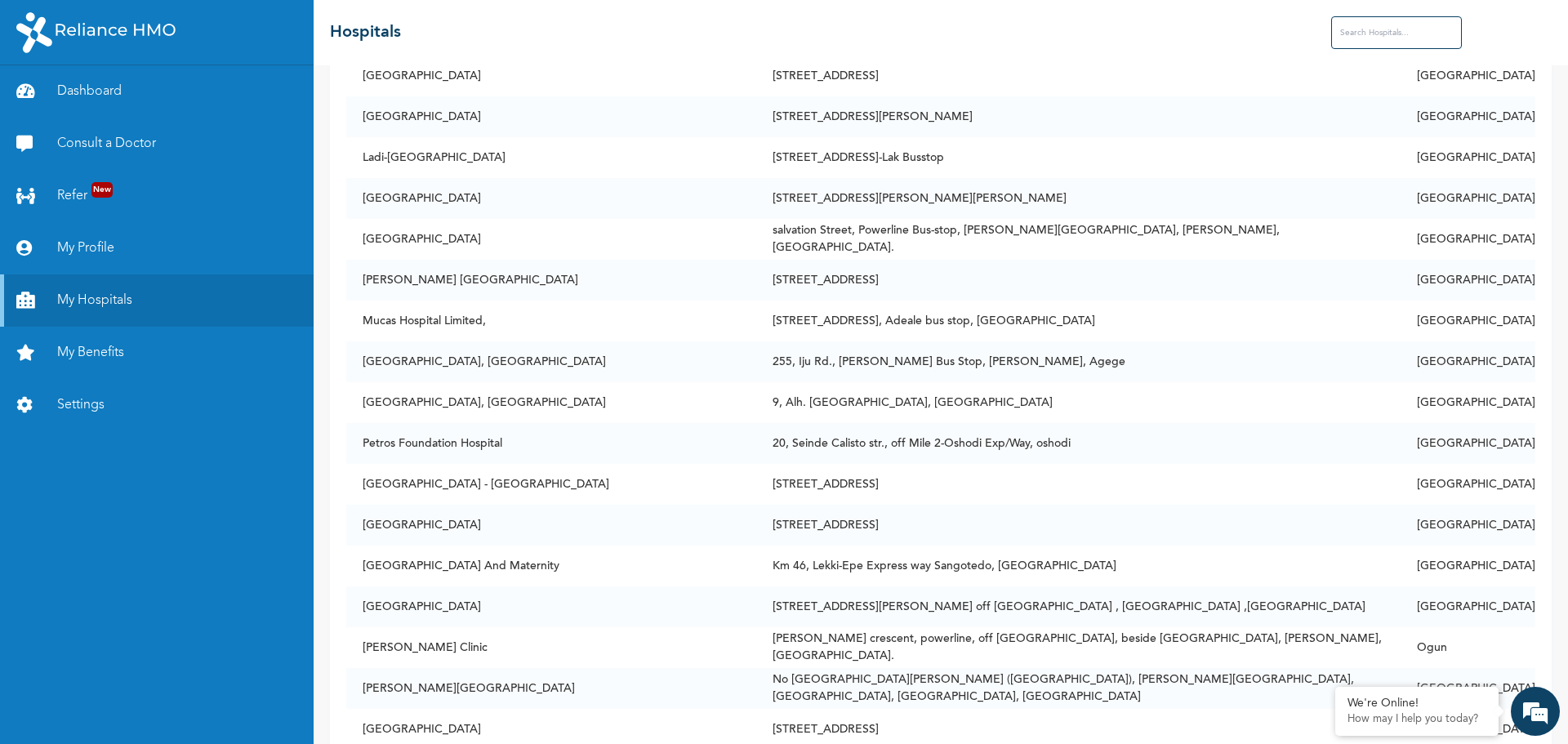
scroll to position [3349, 0]
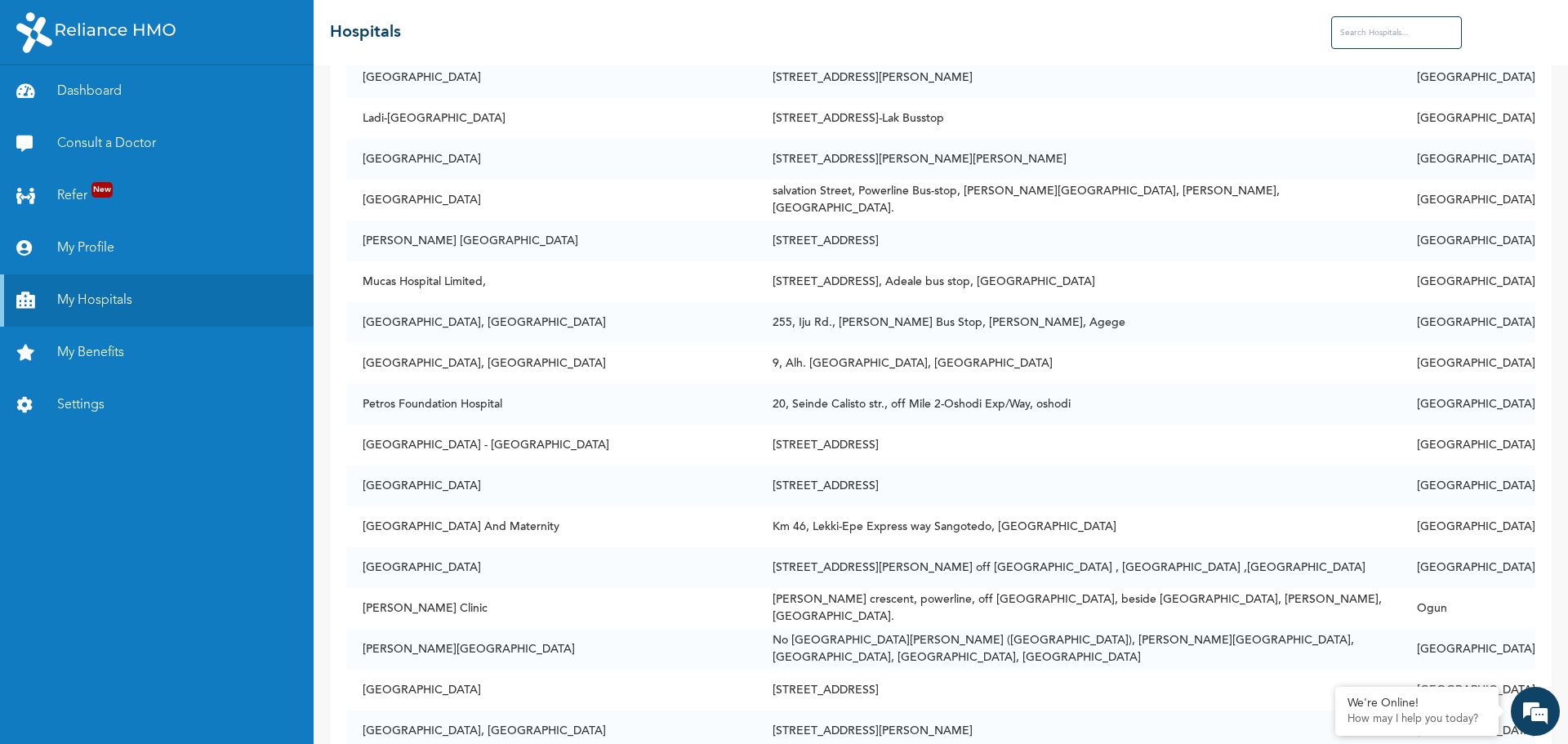
click at [1350, 32] on input "text" at bounding box center [1397, 32] width 131 height 32
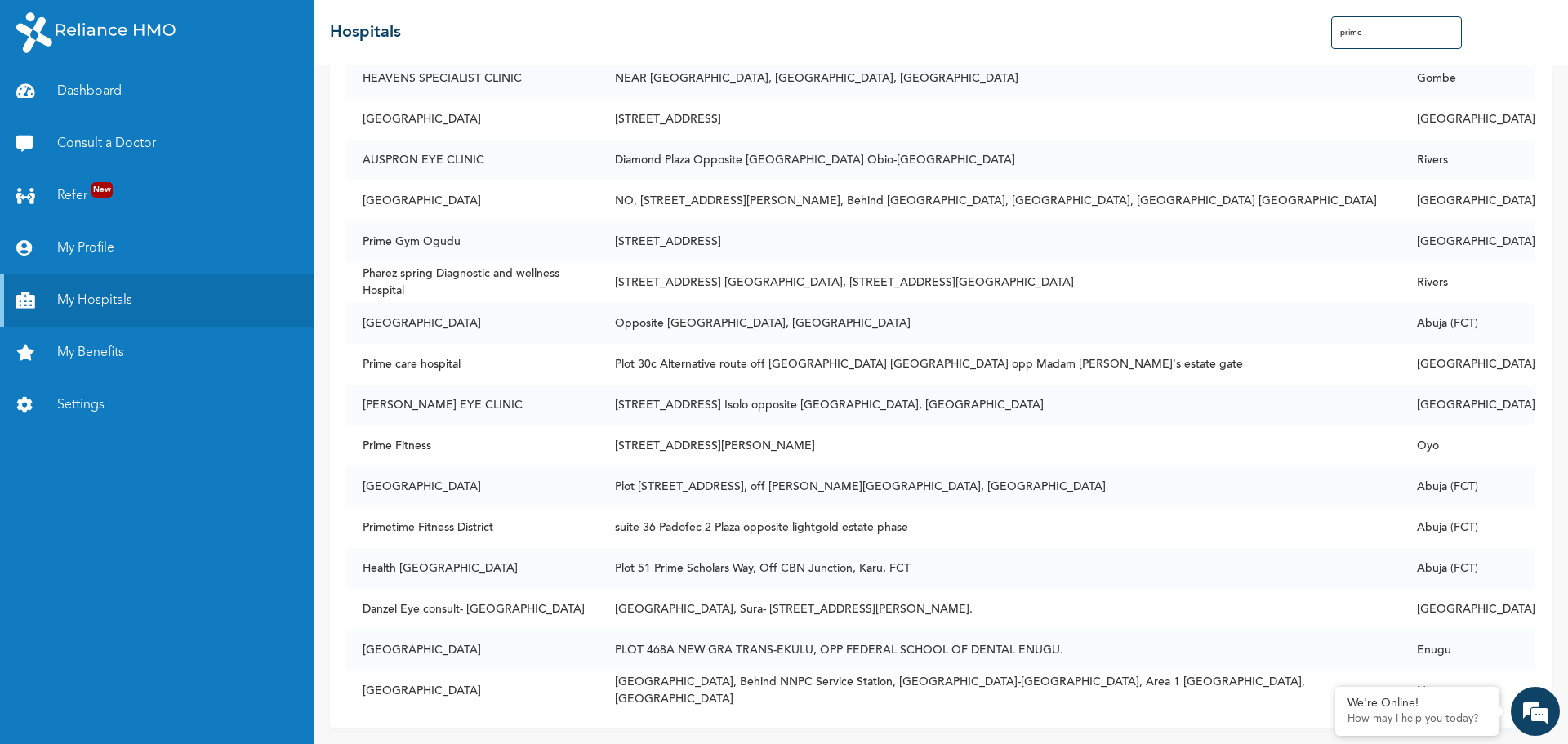
scroll to position [0, 0]
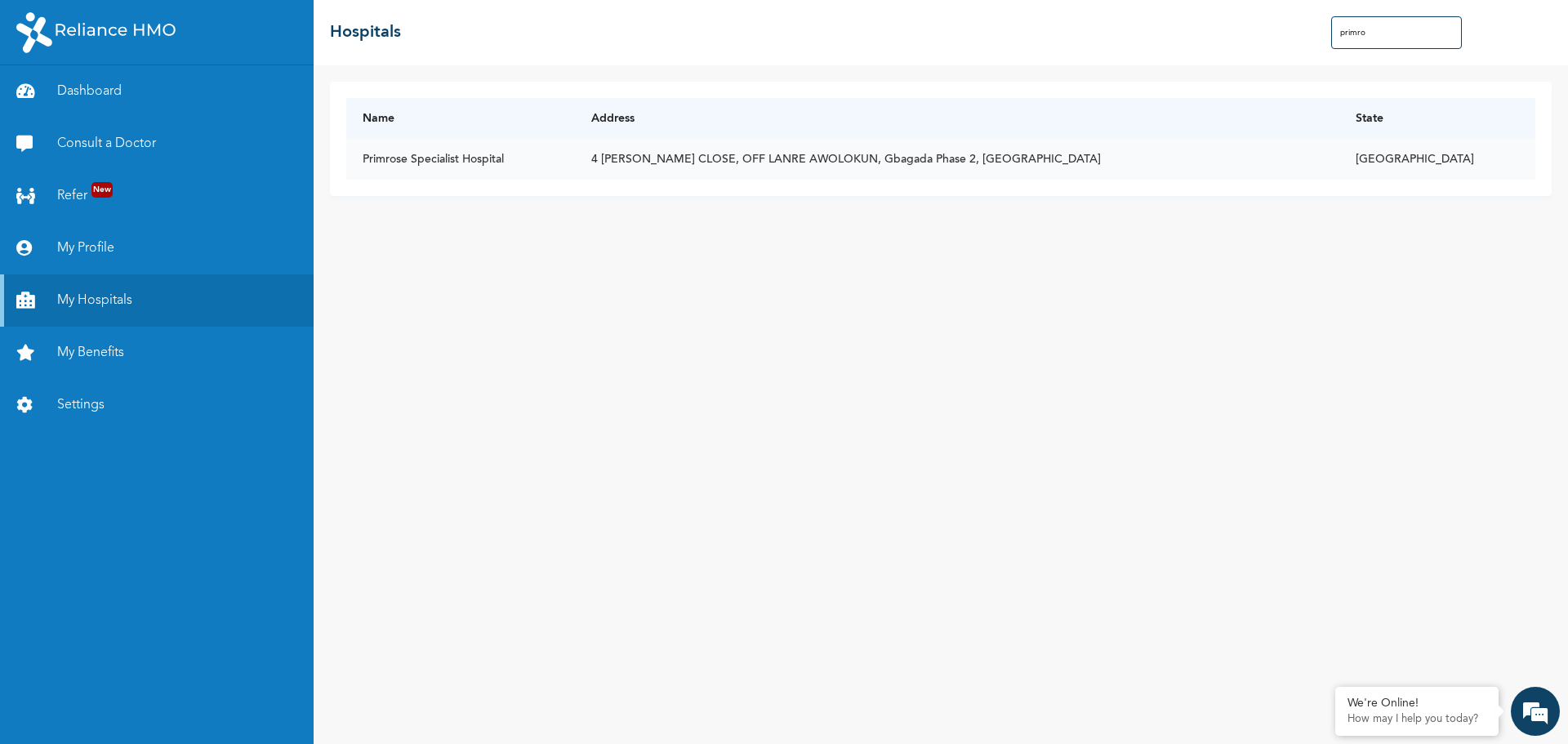
click at [797, 162] on td "4 [PERSON_NAME] CLOSE, OFF LANRE AWOLOKUN, Gbagada Phase 2, [GEOGRAPHIC_DATA]" at bounding box center [957, 160] width 764 height 41
click at [1372, 31] on input "primro" at bounding box center [1397, 32] width 131 height 32
type input "p"
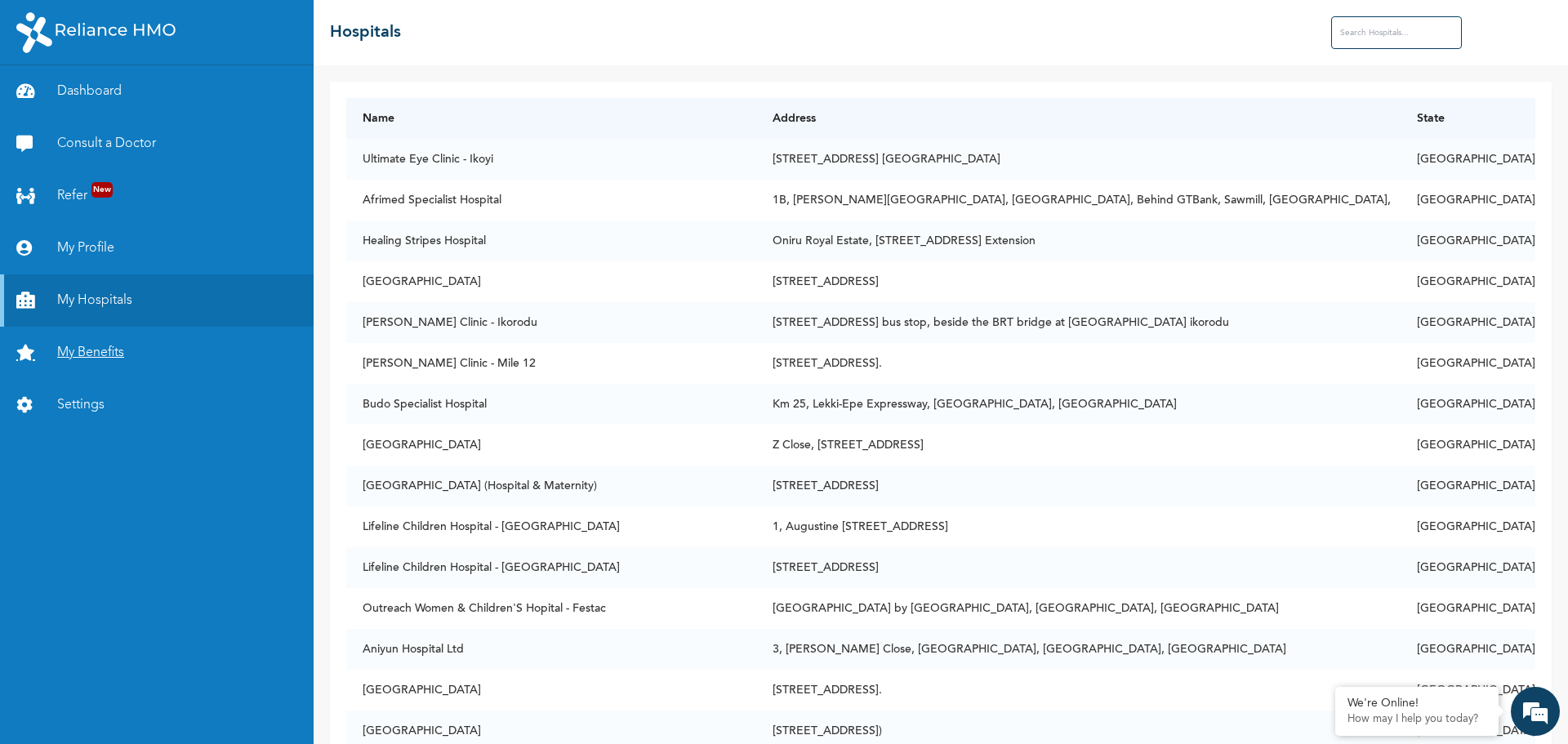
click at [81, 354] on link "My Benefits" at bounding box center [157, 353] width 314 height 52
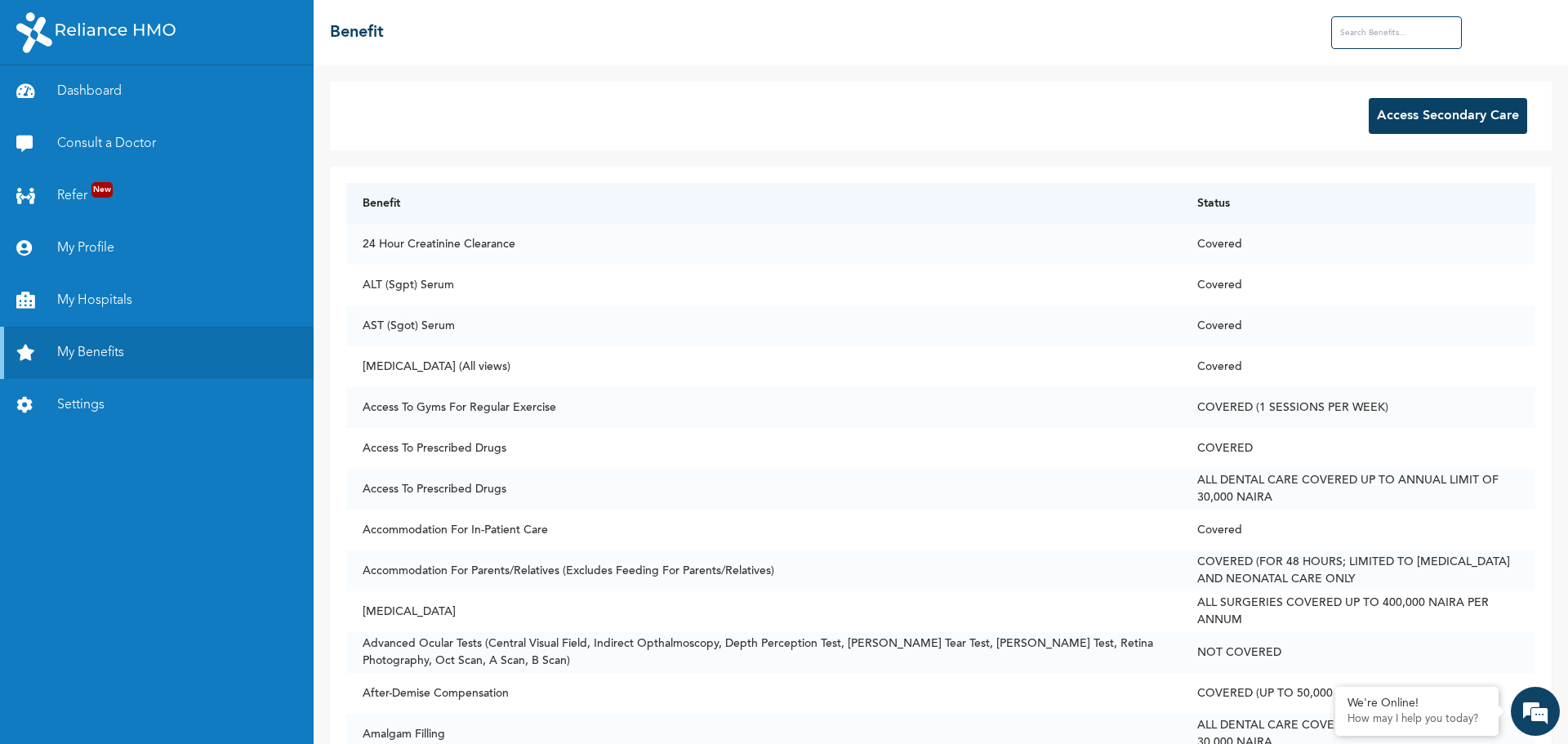
click at [1335, 412] on td "COVERED (1 SESSIONS PER WEEK)" at bounding box center [1357, 407] width 354 height 41
click at [1342, 31] on input "text" at bounding box center [1397, 32] width 131 height 32
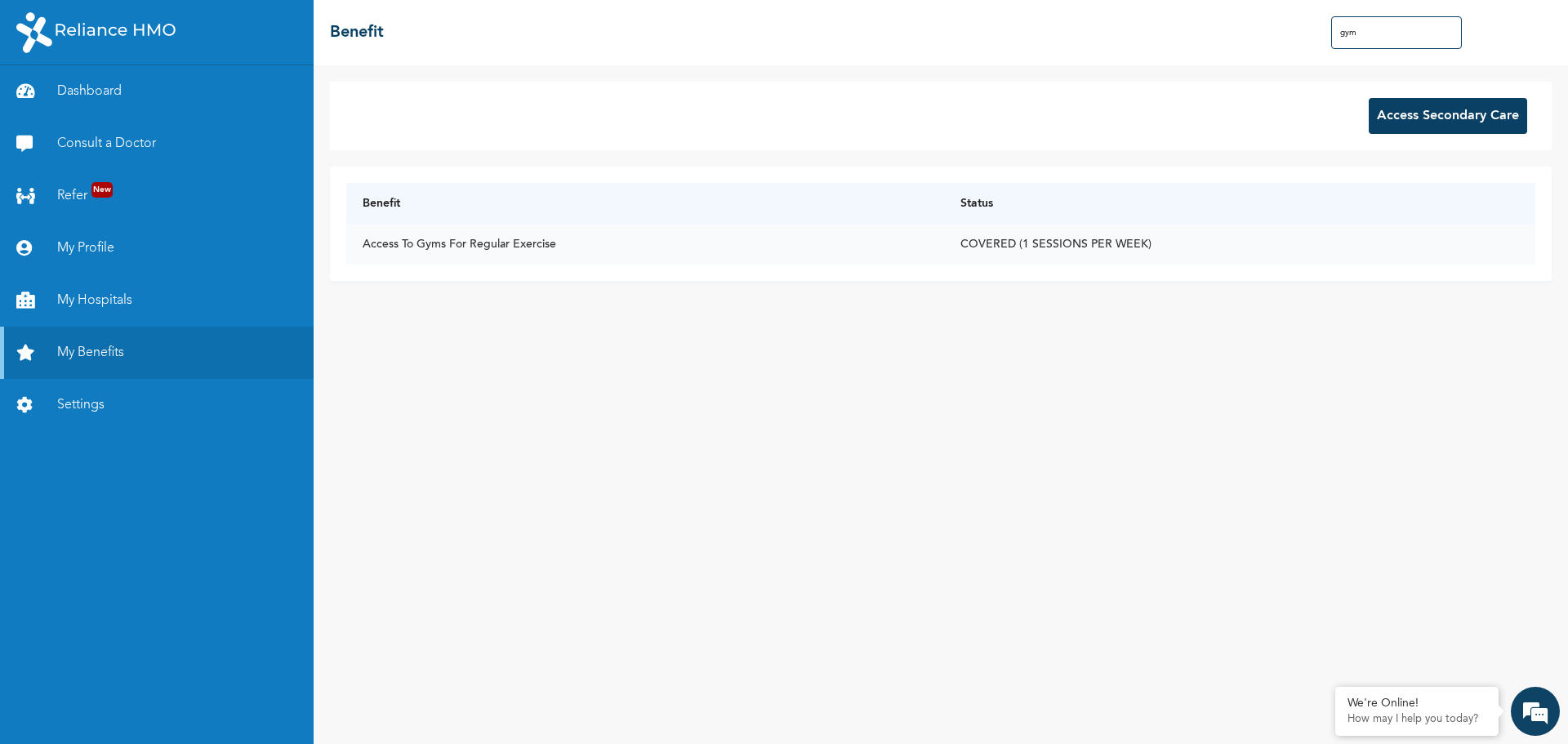
type input "gym"
click at [1067, 247] on td "COVERED (1 SESSIONS PER WEEK)" at bounding box center [1239, 244] width 591 height 41
click at [1450, 111] on button "Access Secondary Care" at bounding box center [1448, 116] width 159 height 36
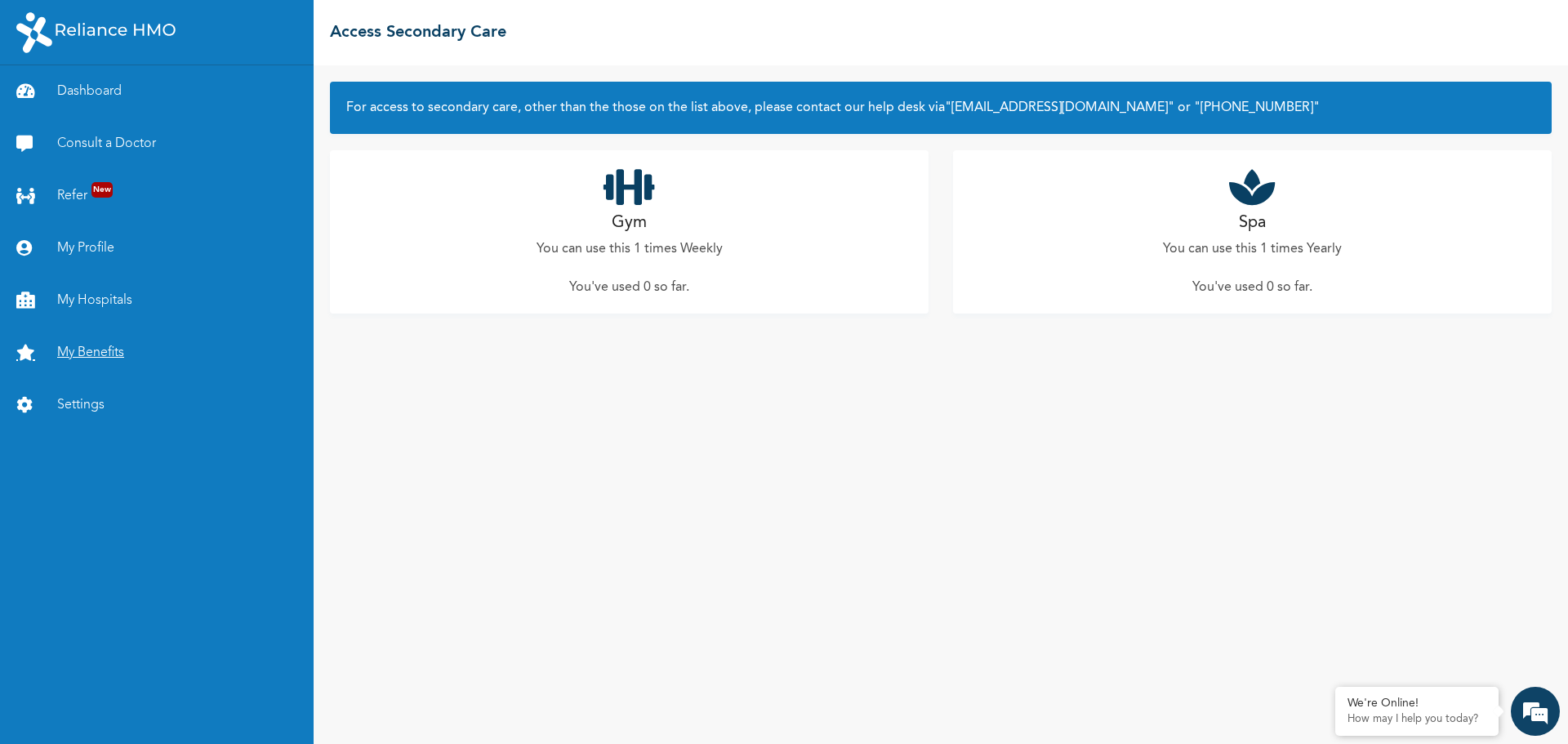
click at [102, 347] on link "My Benefits" at bounding box center [157, 353] width 314 height 52
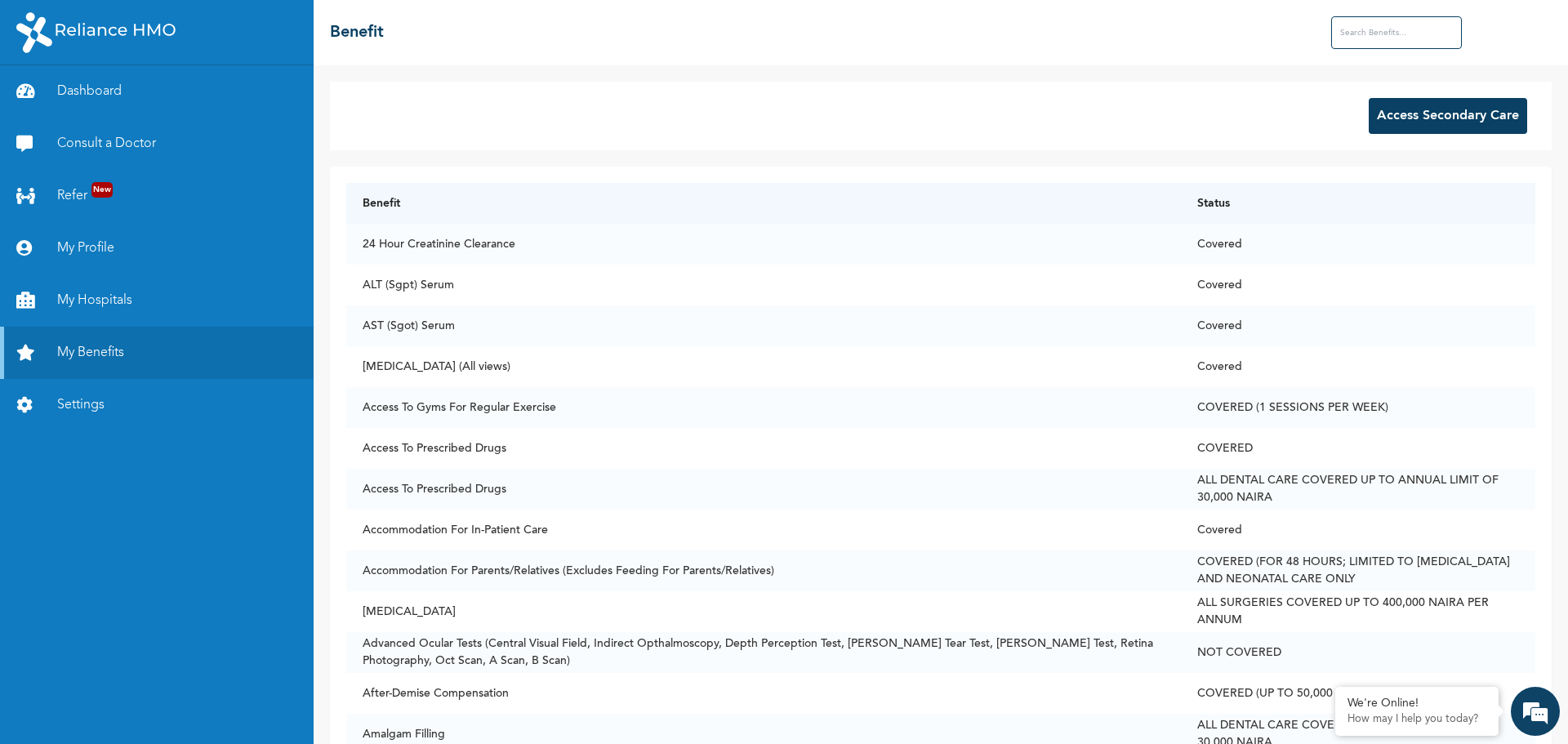
click at [1412, 32] on input "text" at bounding box center [1397, 32] width 131 height 32
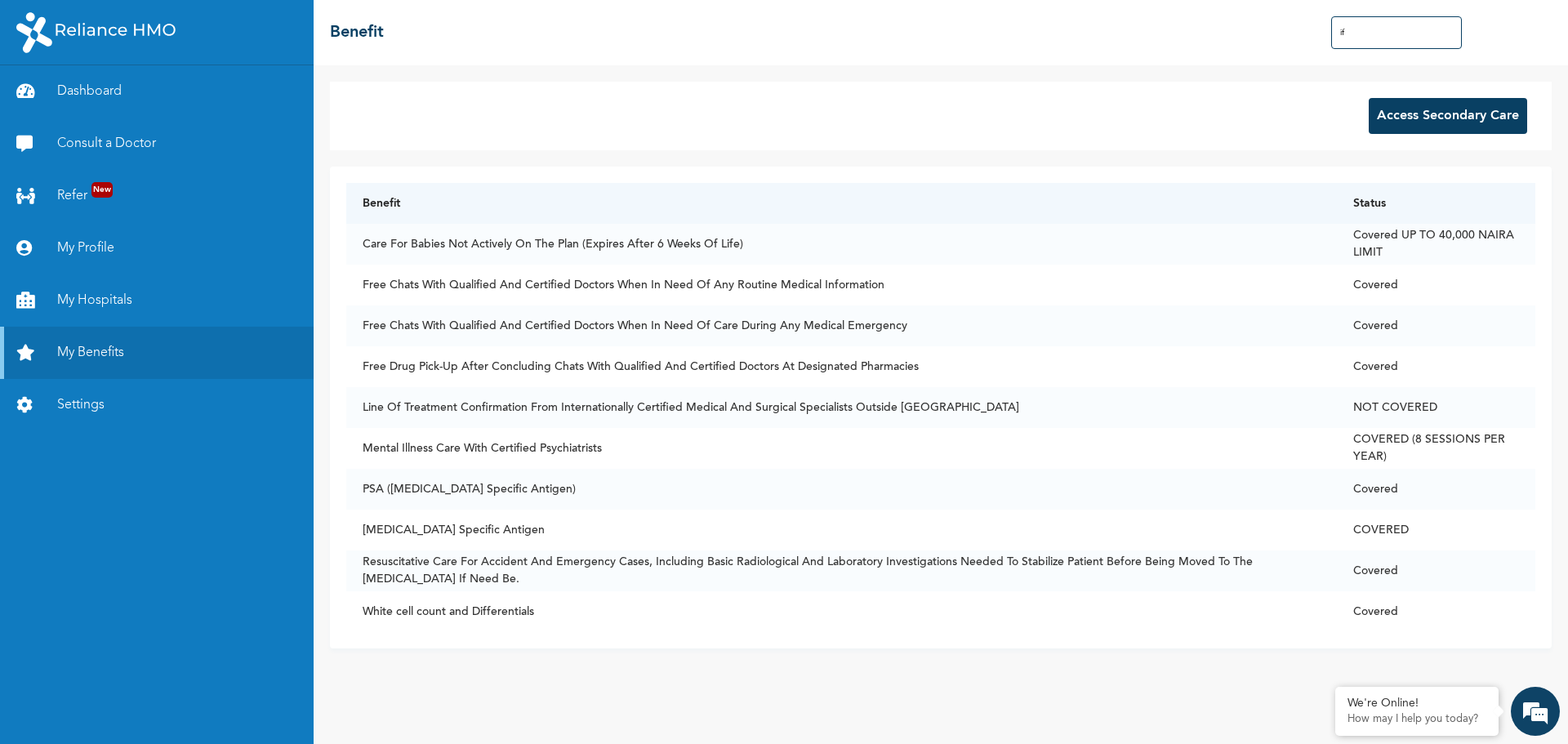
type input "i"
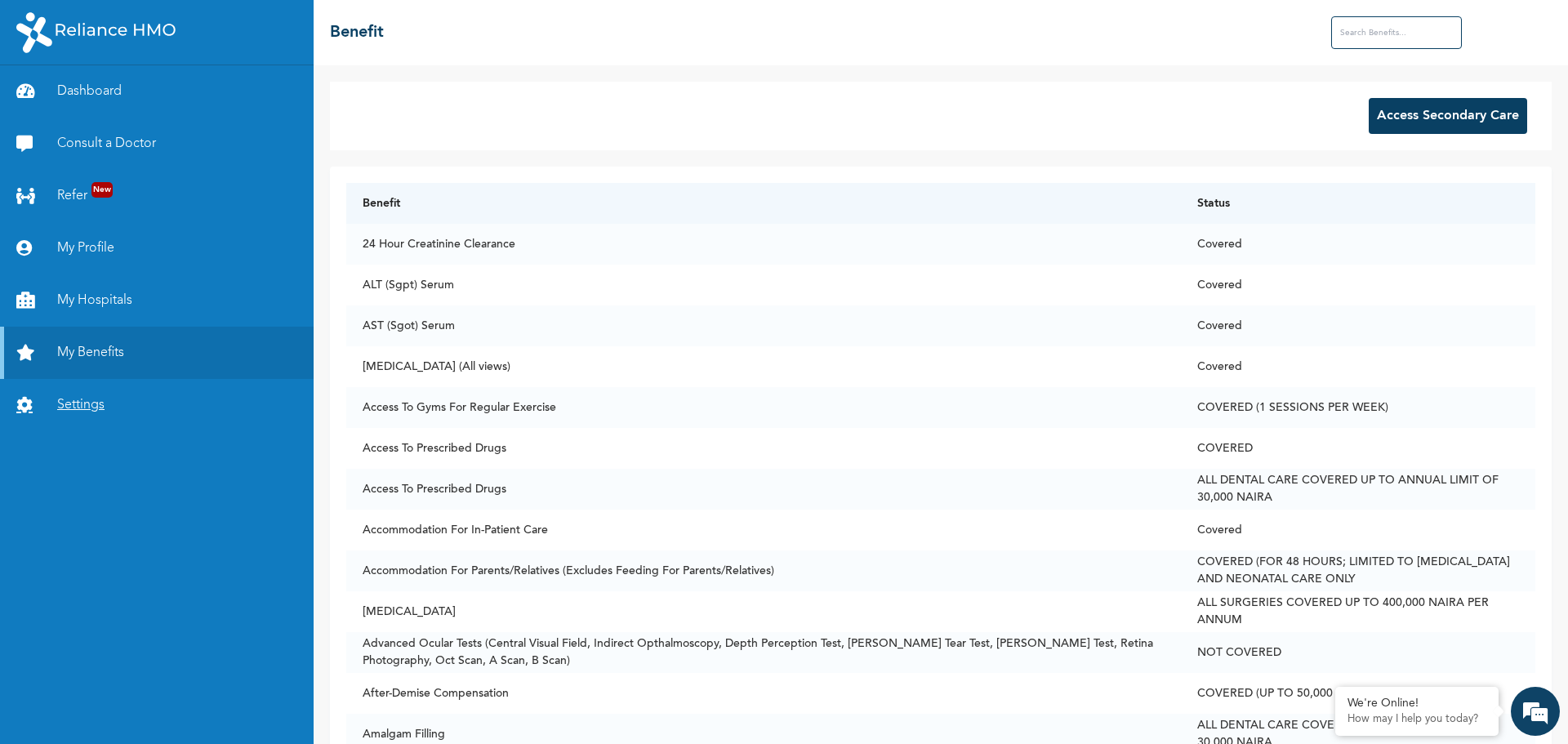
click at [78, 406] on link "Settings" at bounding box center [157, 405] width 314 height 52
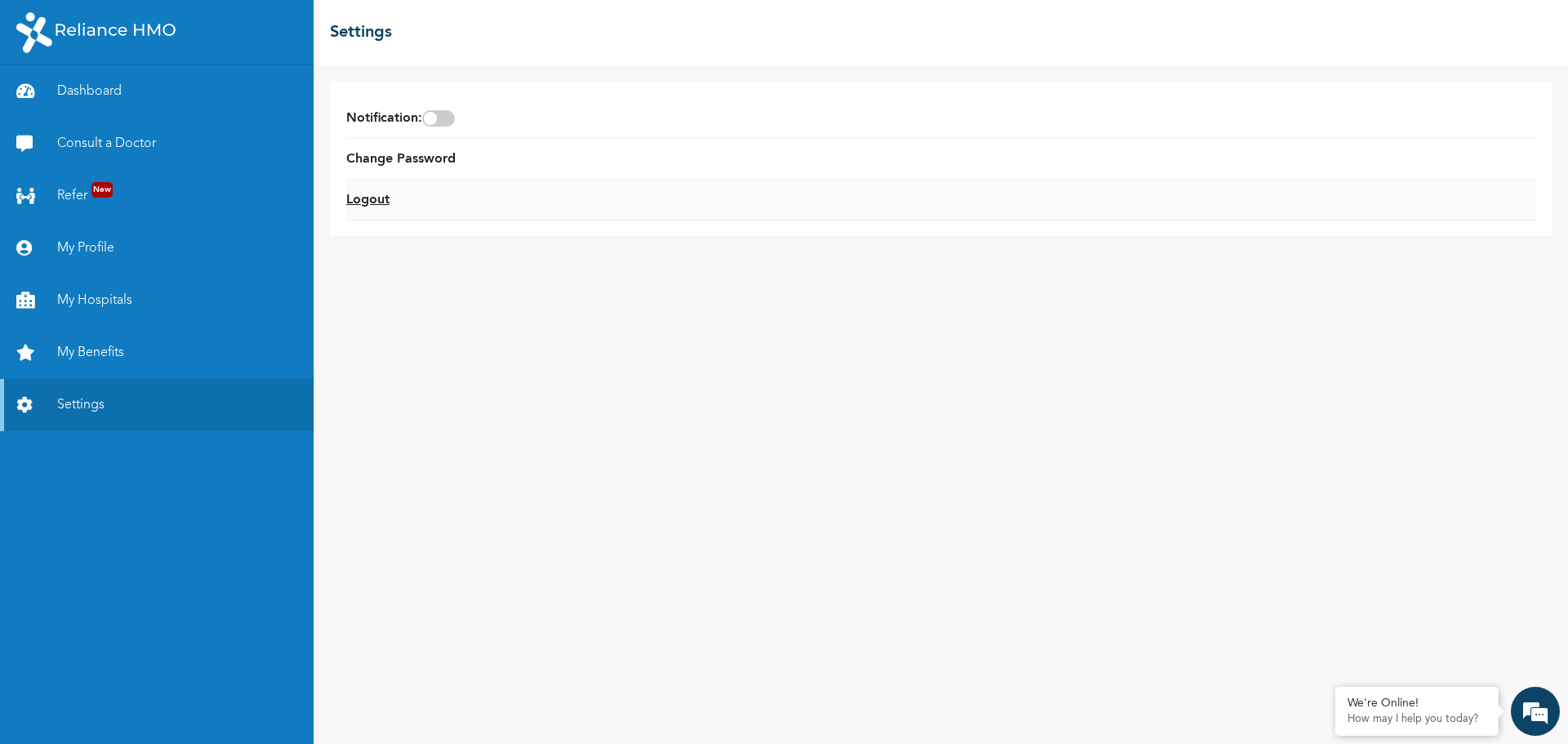
click at [371, 196] on link "Logout" at bounding box center [368, 200] width 43 height 20
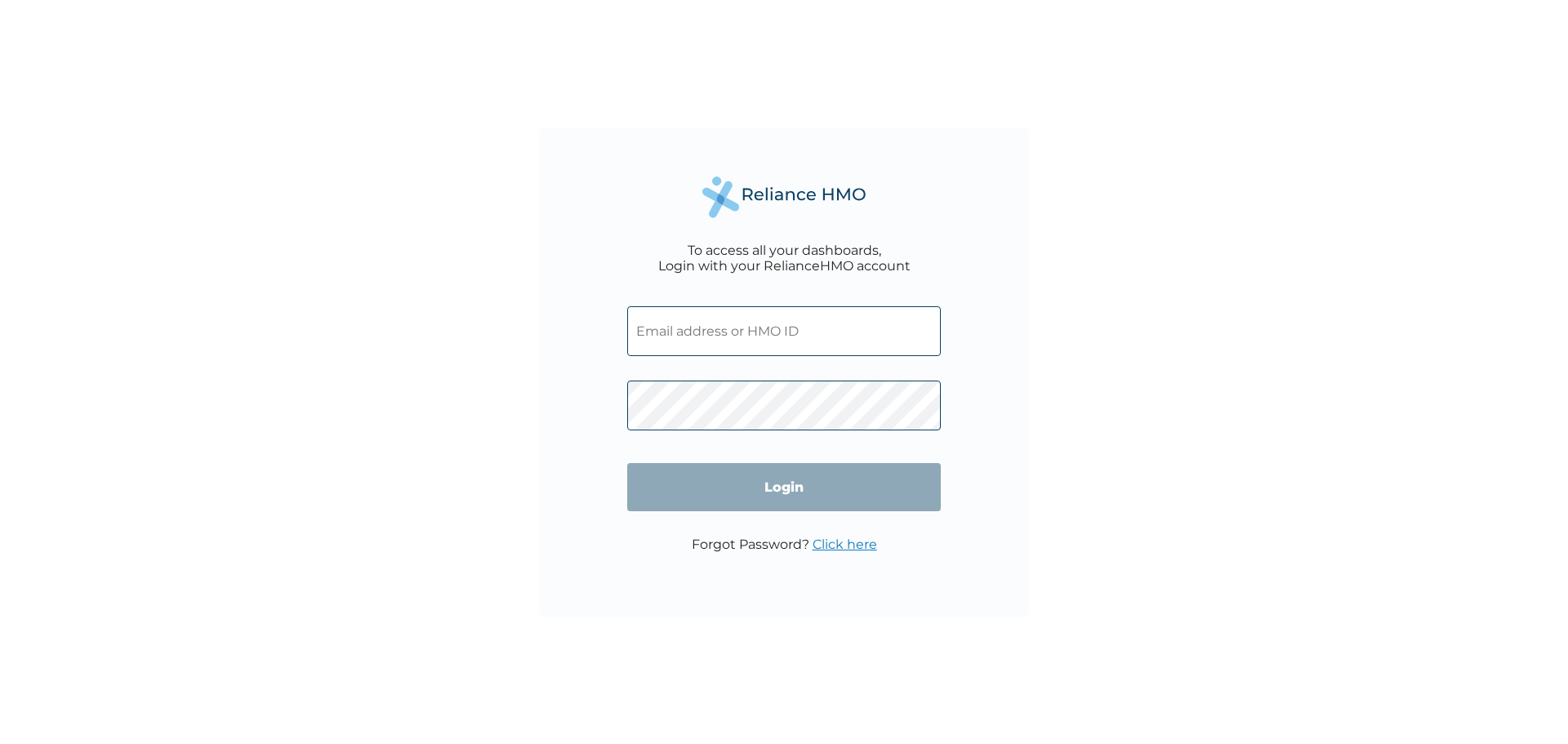
click at [719, 343] on input "text" at bounding box center [784, 331] width 314 height 50
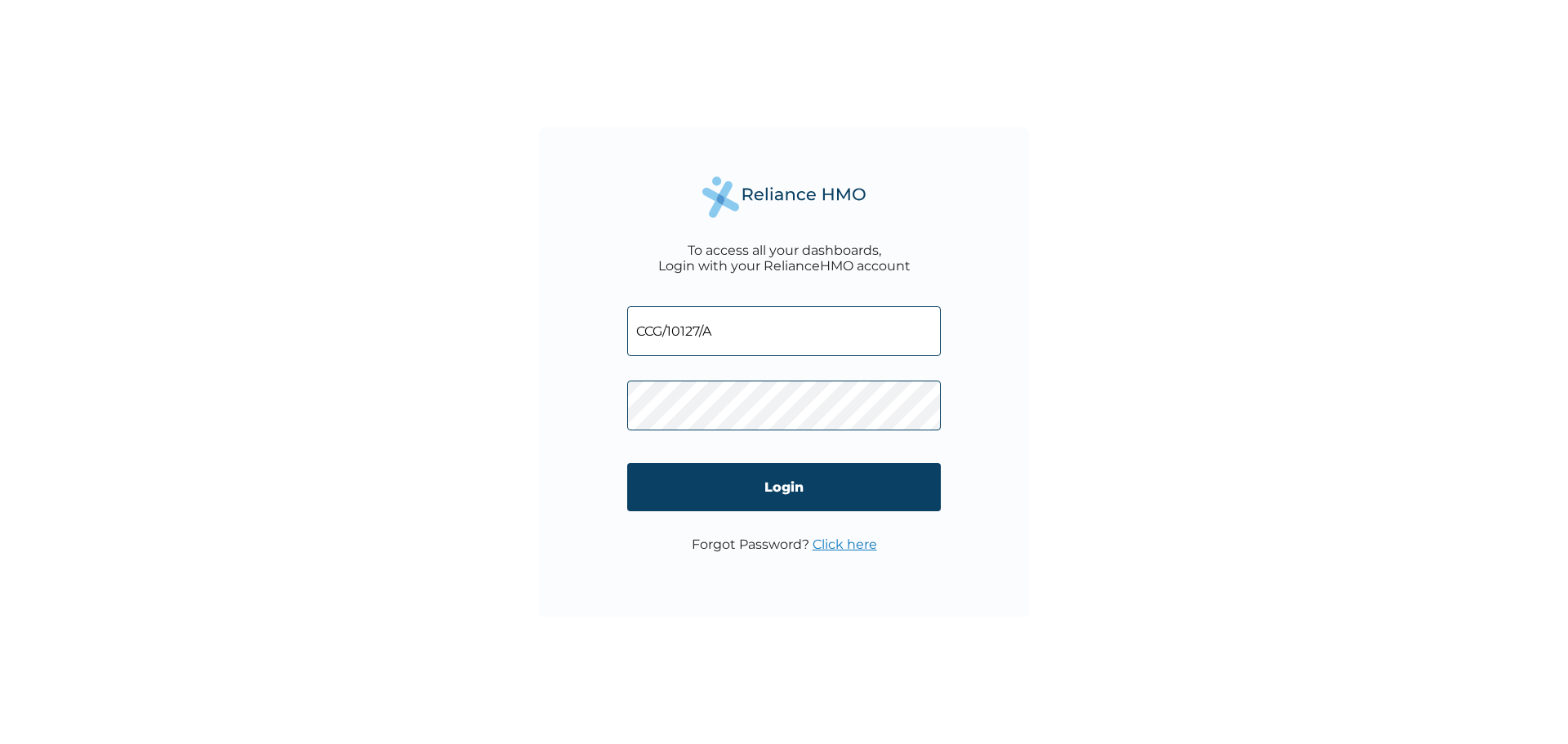
type input "CCG/10127/A"
click at [758, 477] on input "Login" at bounding box center [784, 487] width 314 height 48
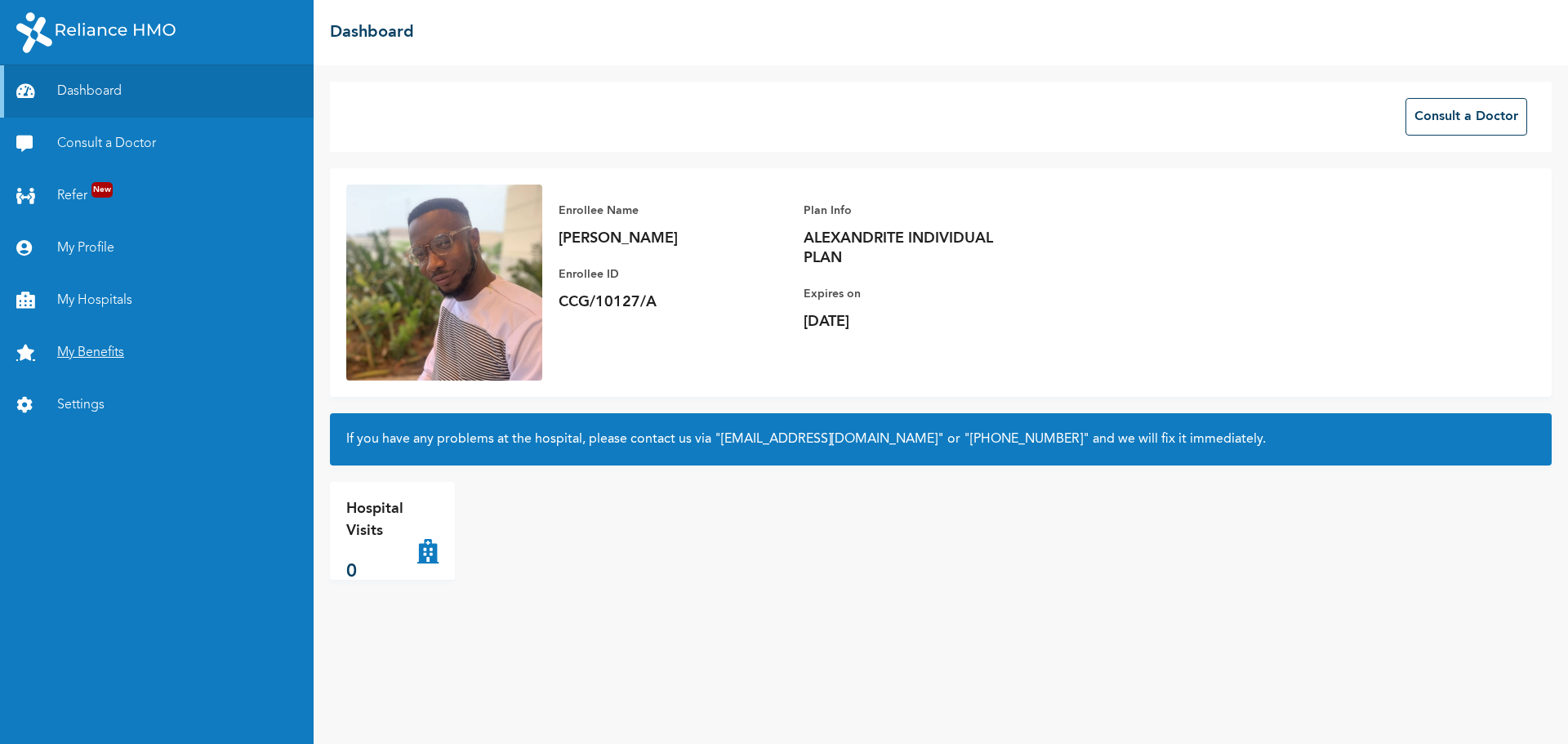
click at [84, 350] on link "My Benefits" at bounding box center [157, 353] width 314 height 52
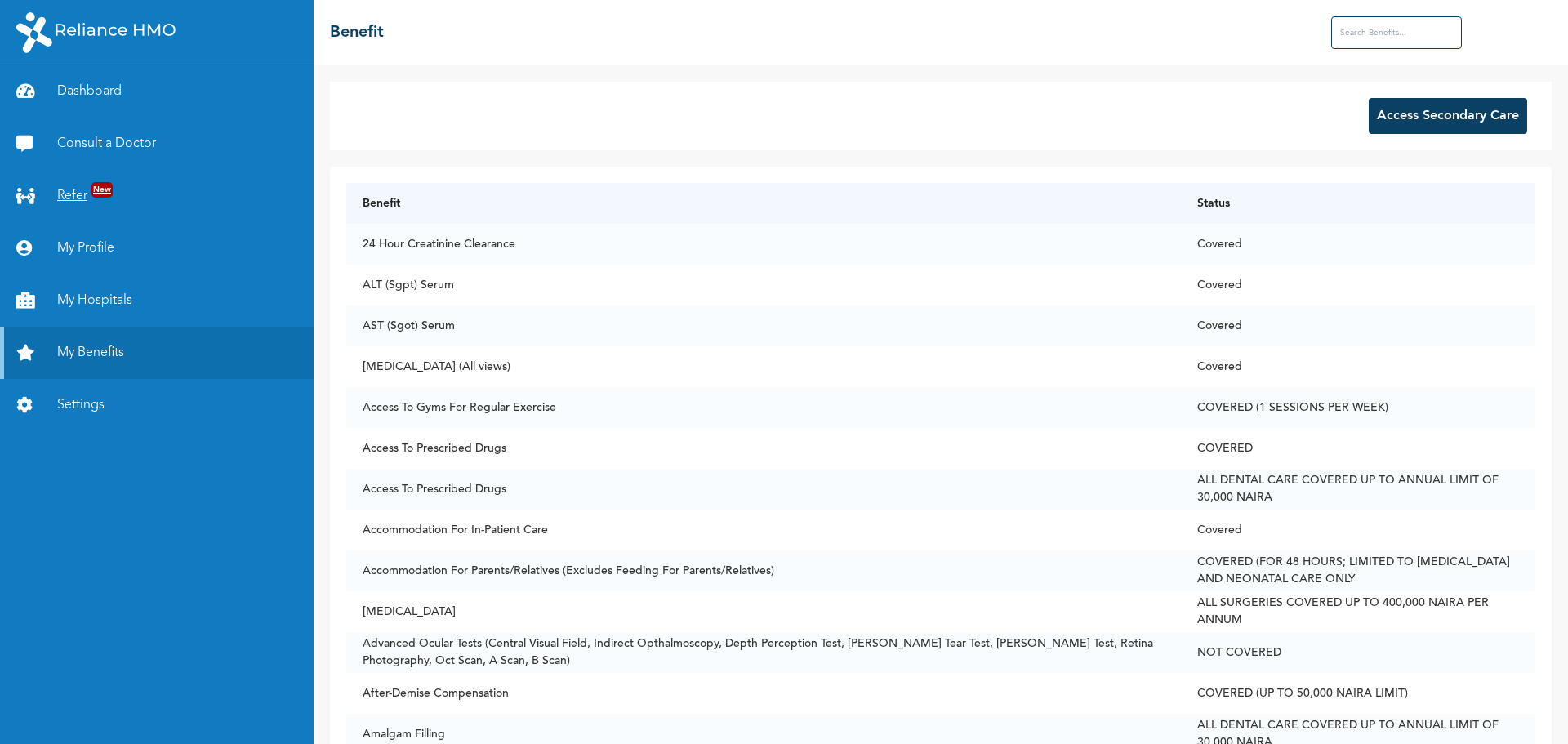
click at [60, 191] on link "Refer New" at bounding box center [157, 196] width 314 height 52
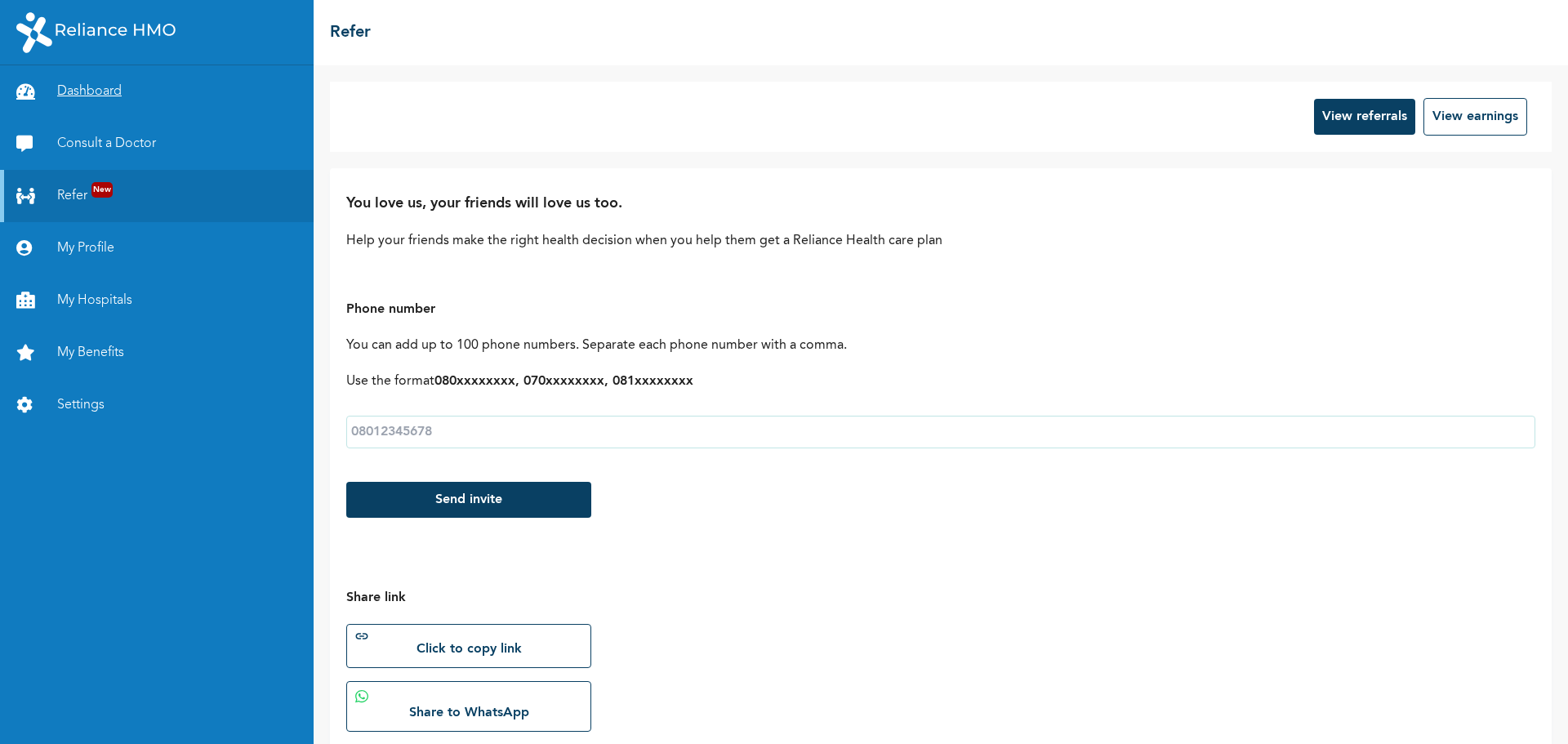
click at [76, 87] on link "Dashboard" at bounding box center [157, 92] width 314 height 52
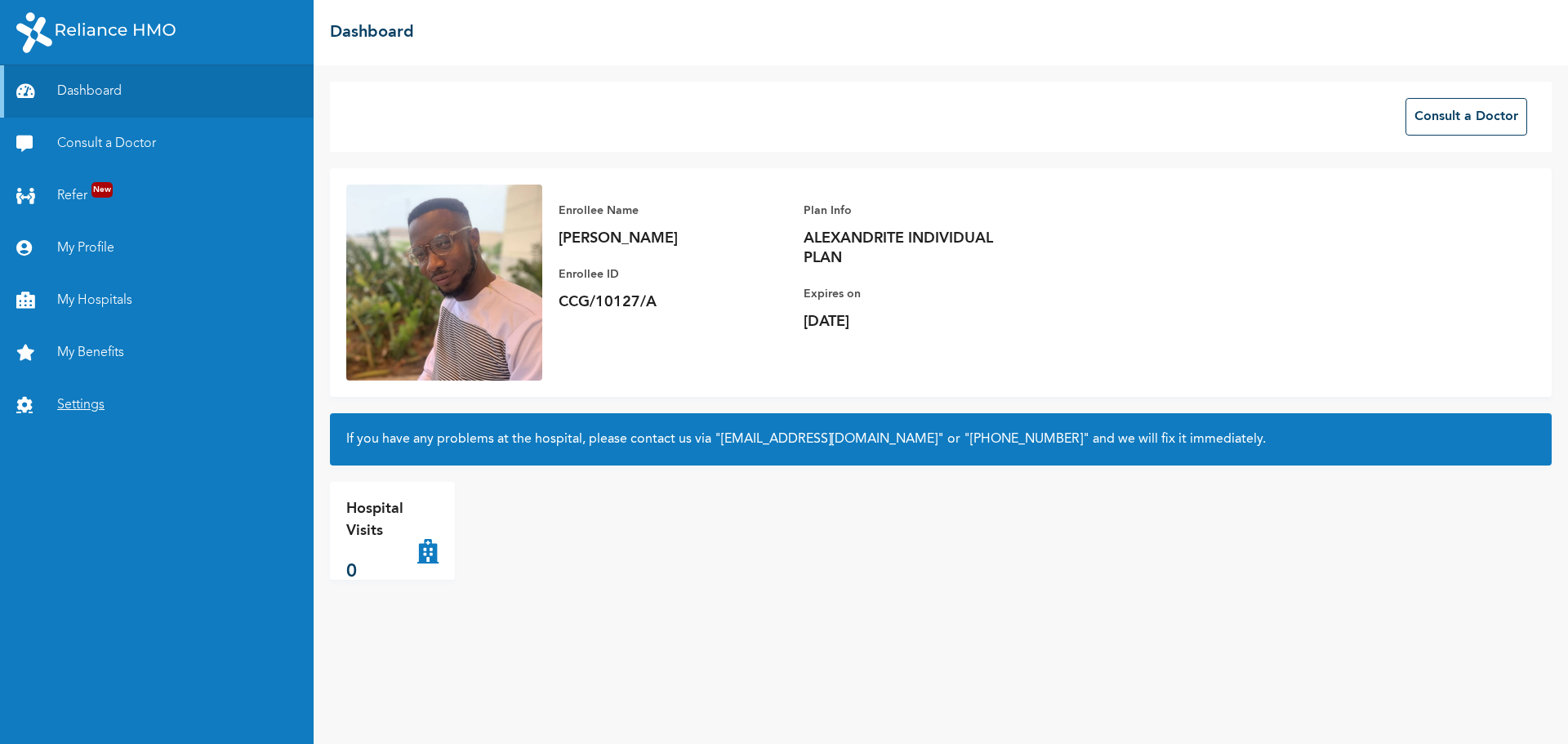
click at [83, 400] on link "Settings" at bounding box center [157, 405] width 314 height 52
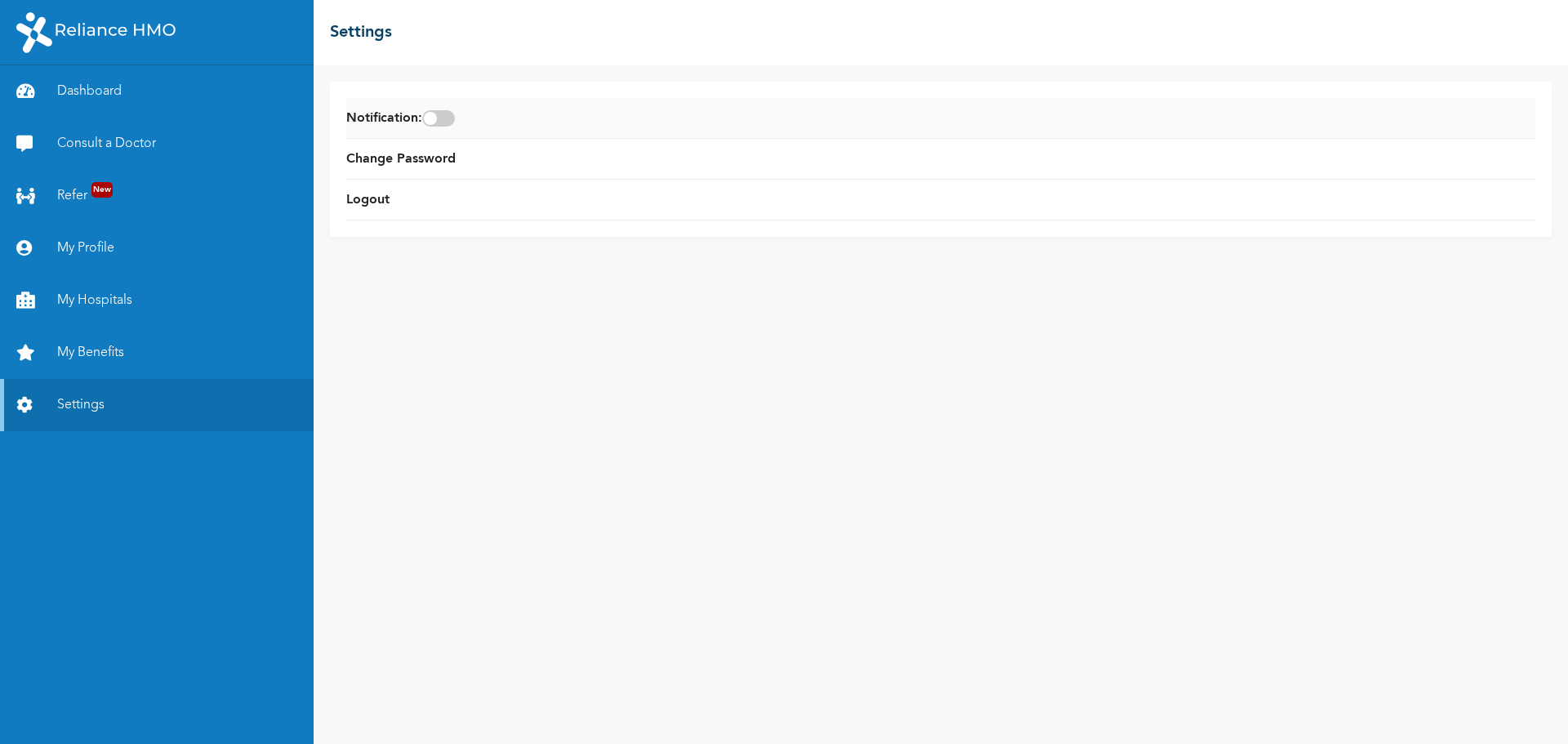
click at [449, 118] on span at bounding box center [439, 118] width 32 height 16
click at [0, 0] on input "checkbox" at bounding box center [0, 0] width 0 height 0
click at [374, 197] on link "Logout" at bounding box center [368, 200] width 43 height 20
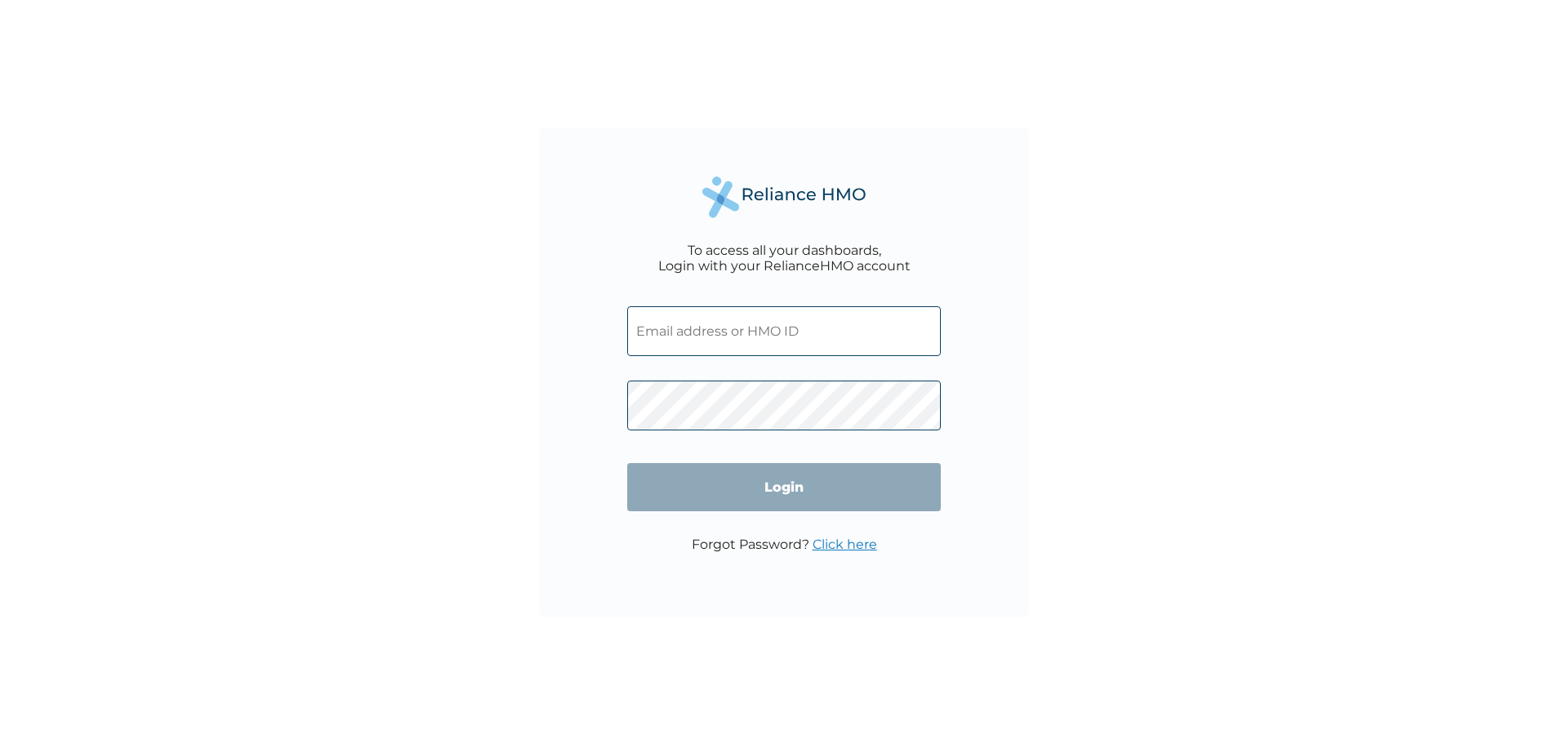
click at [675, 328] on input "text" at bounding box center [784, 331] width 314 height 50
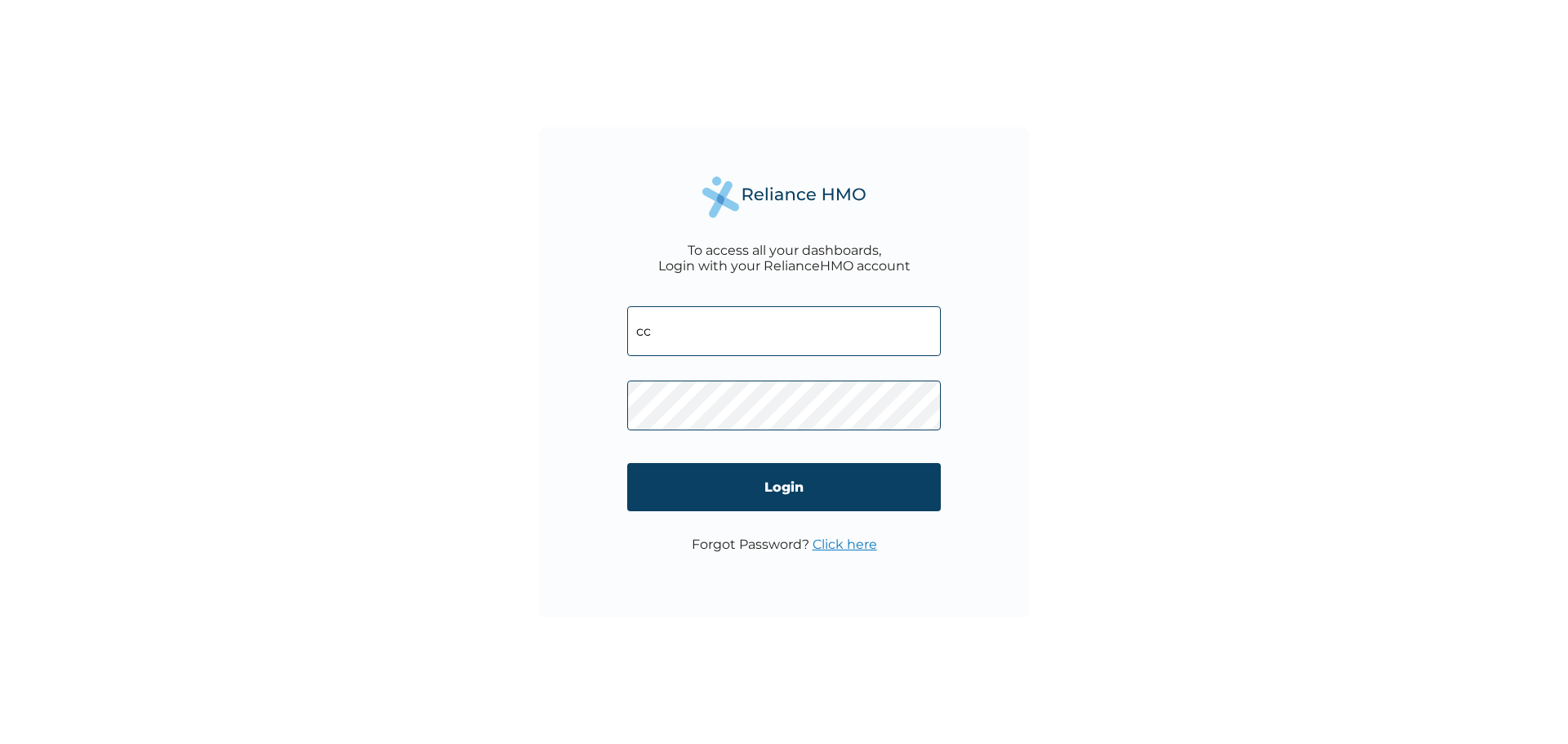
type input "c"
type input "CCG/10127/A"
